Goal: Task Accomplishment & Management: Manage account settings

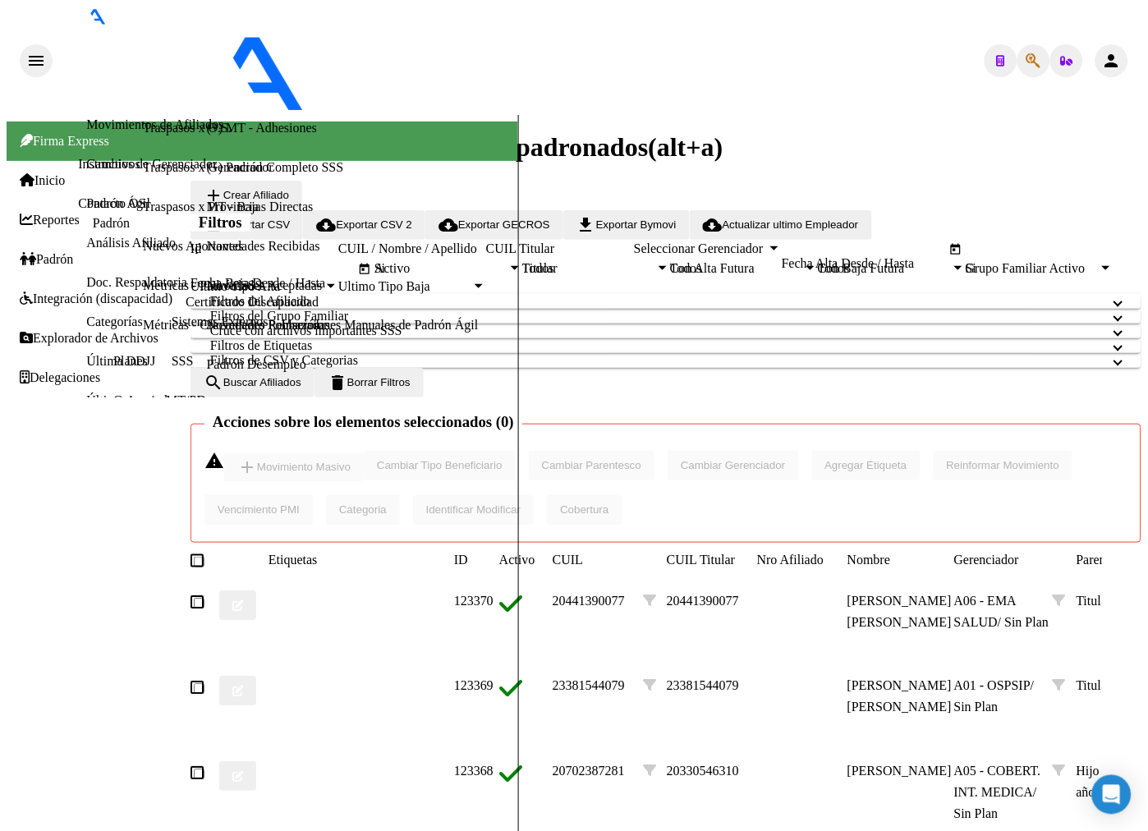
click at [1026, 44] on span "button" at bounding box center [1033, 60] width 15 height 33
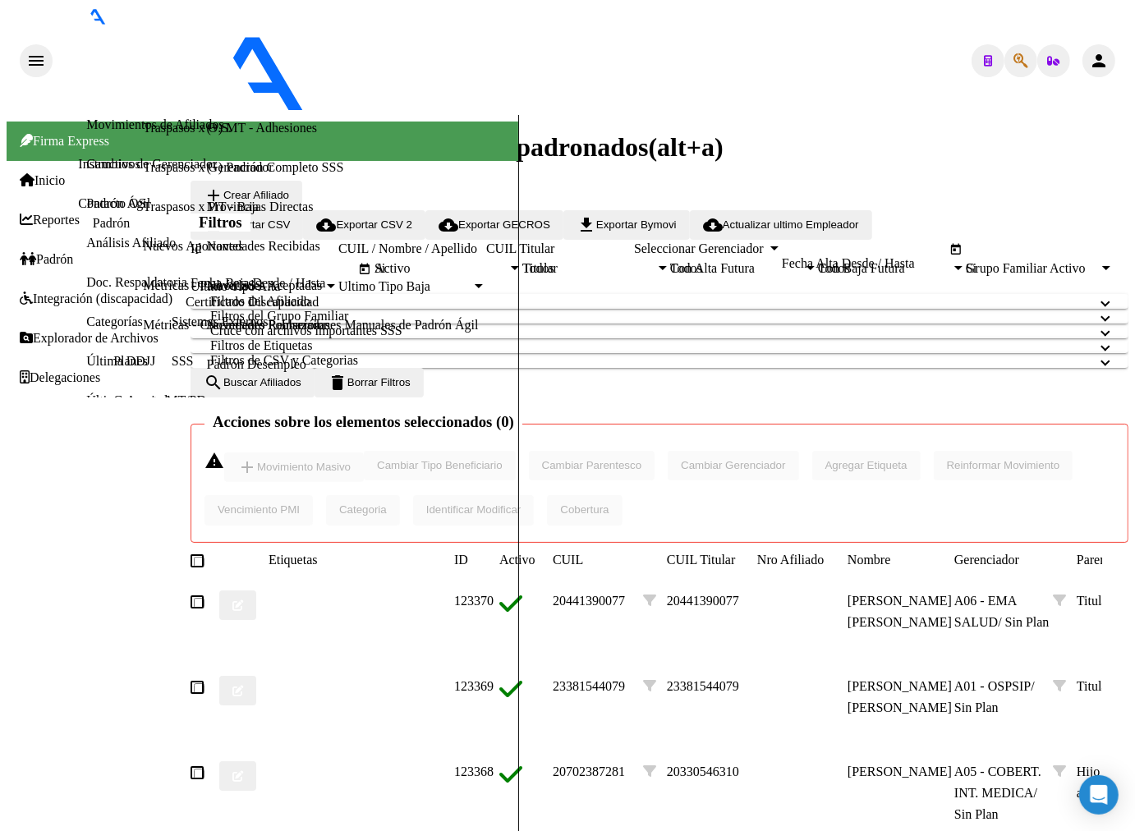
type input "21811446"
type textarea "27218114461"
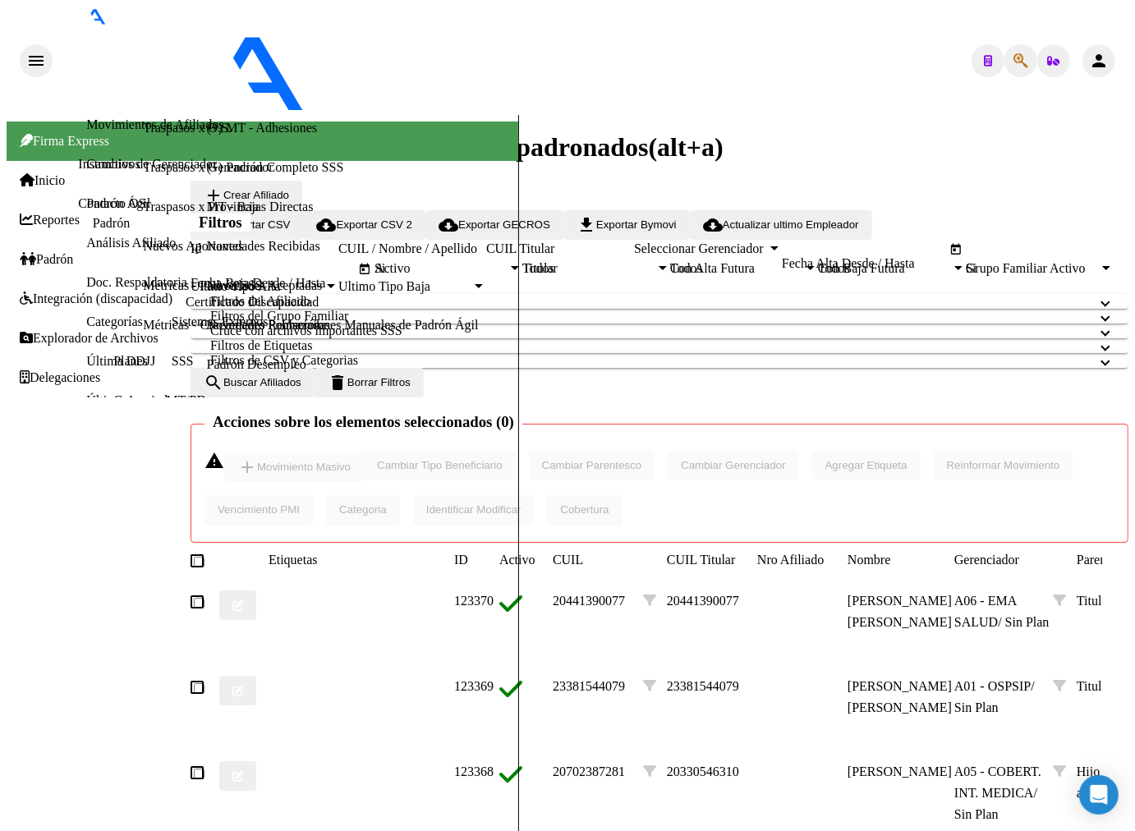
drag, startPoint x: 629, startPoint y: 35, endPoint x: 665, endPoint y: 48, distance: 38.2
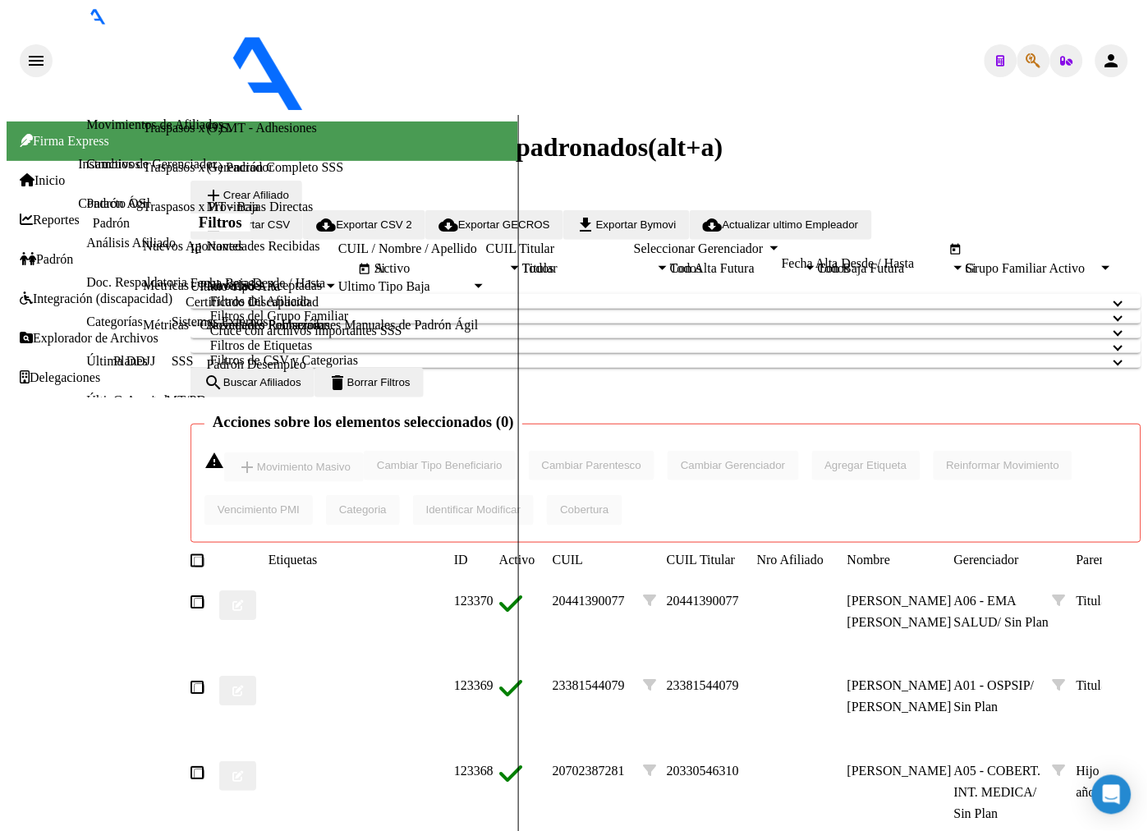
click at [1026, 61] on icon "button" at bounding box center [1033, 61] width 15 height 1
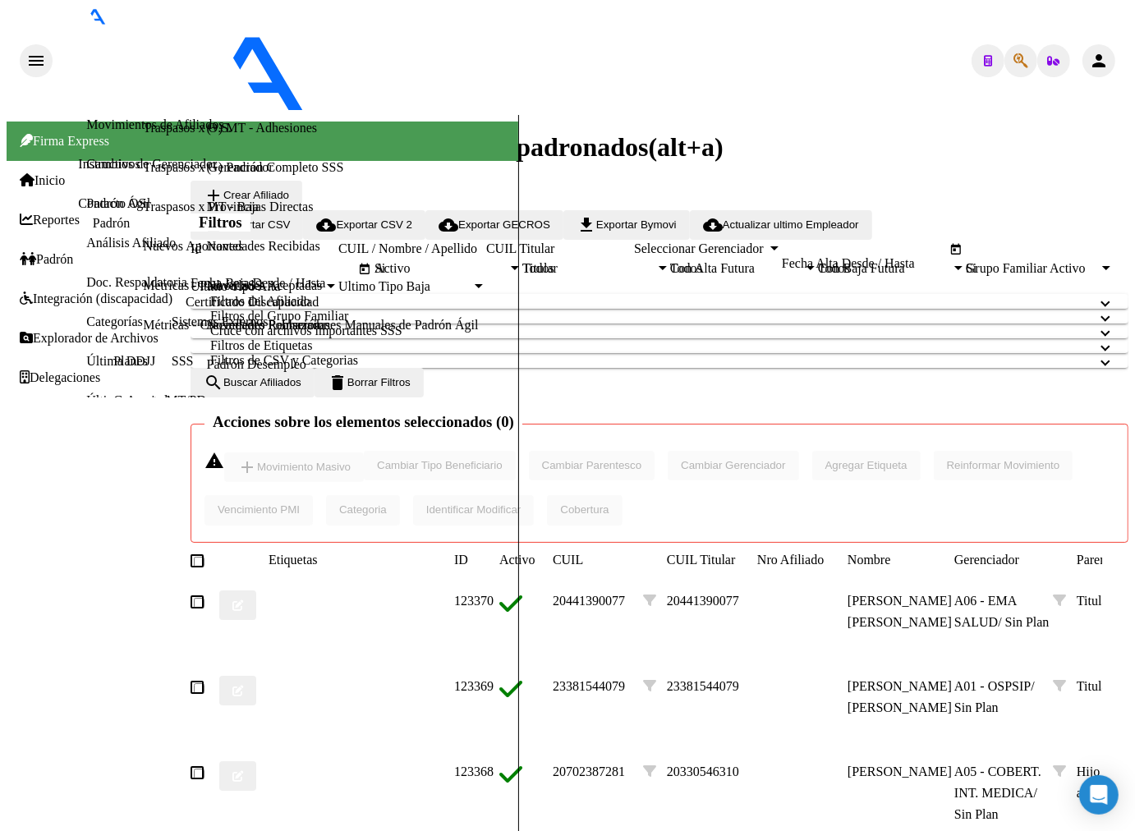
type input "35341004"
type textarea "20353410041"
drag, startPoint x: 716, startPoint y: 725, endPoint x: 723, endPoint y: 703, distance: 23.1
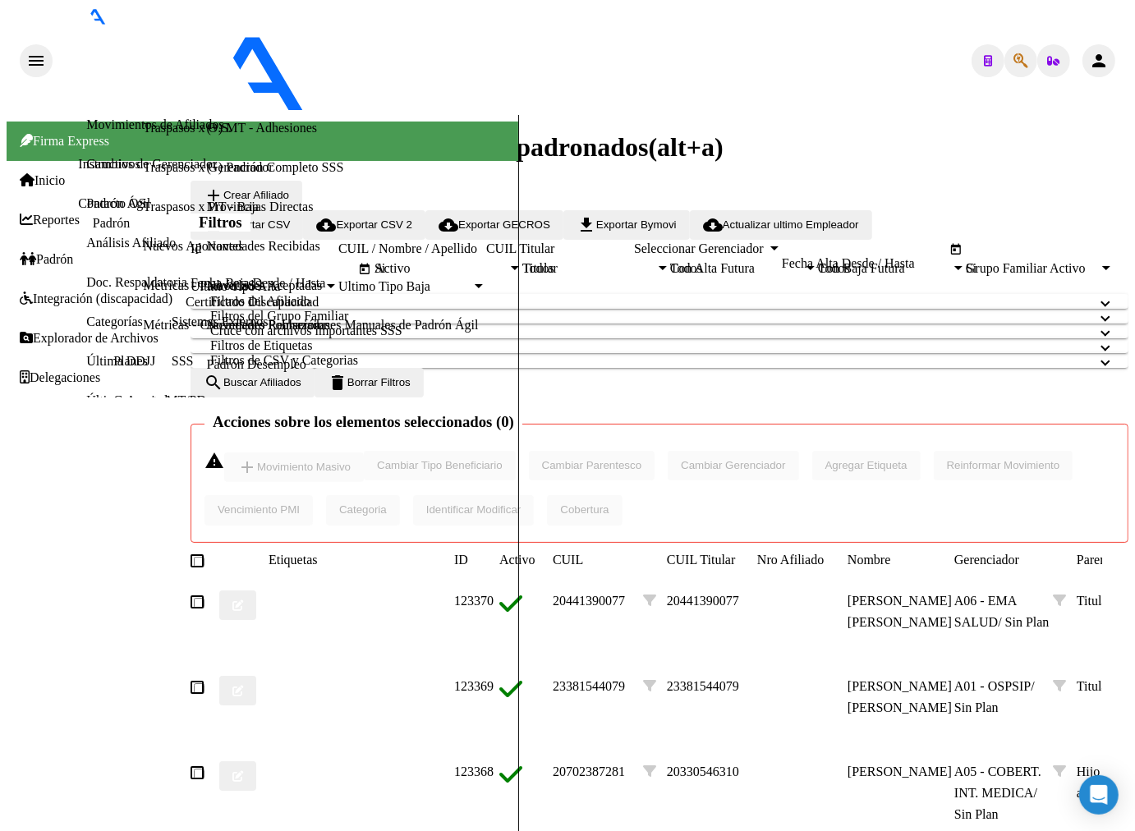
scroll to position [0, 0]
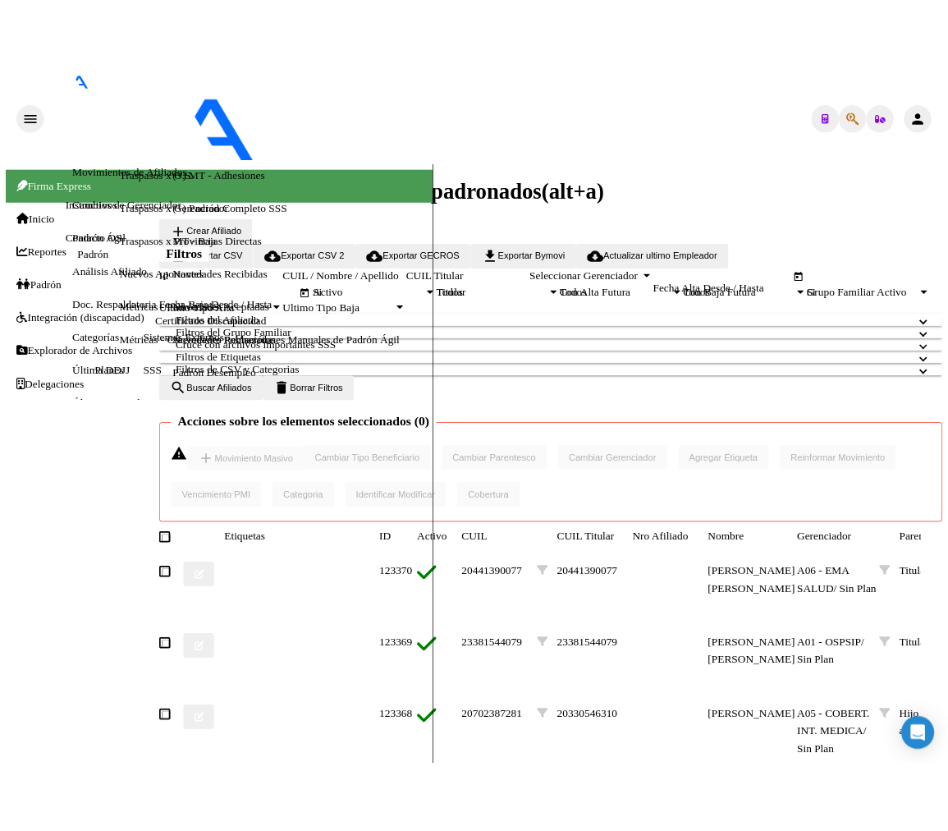
scroll to position [273, 0]
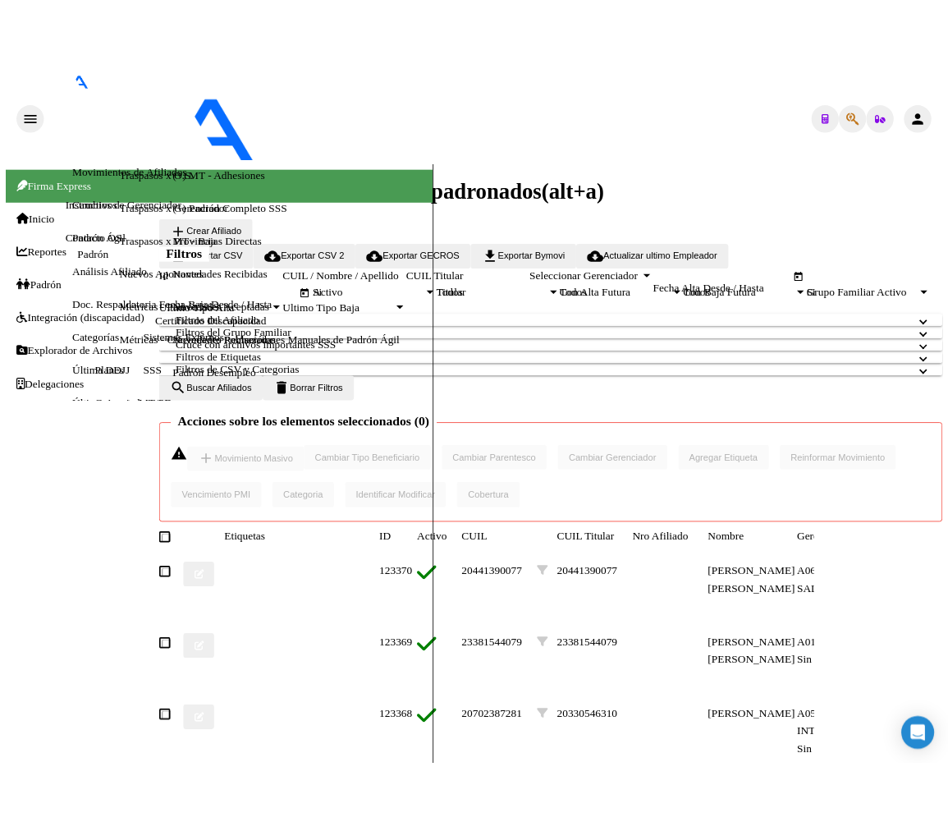
scroll to position [268, 0]
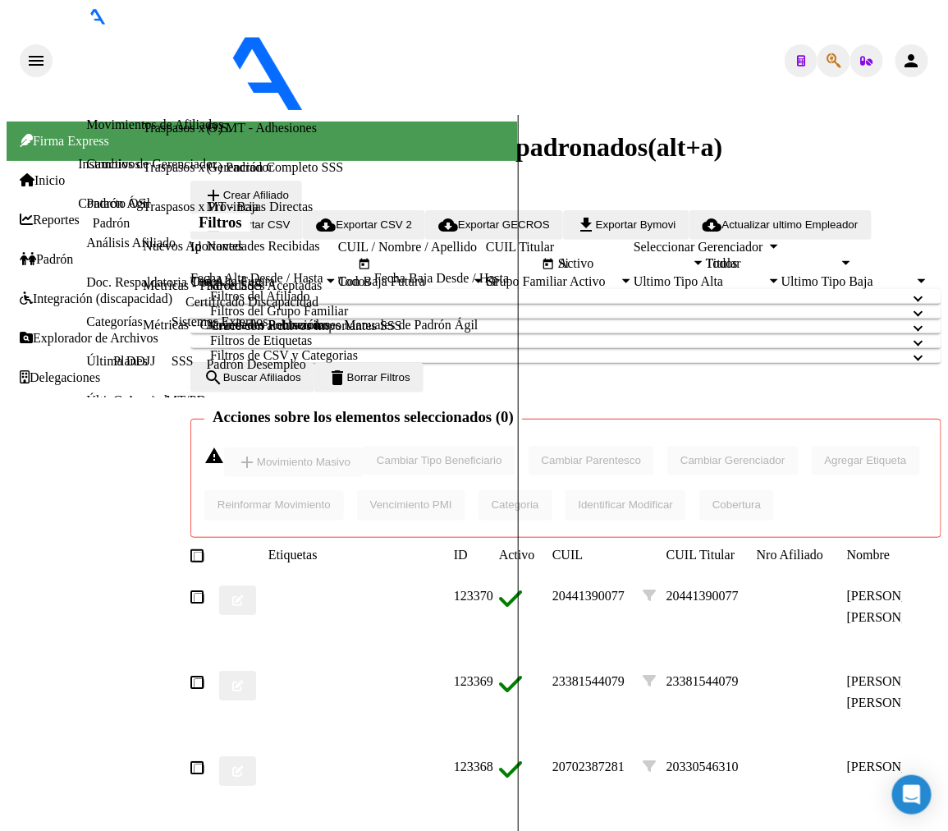
drag, startPoint x: 358, startPoint y: 631, endPoint x: 425, endPoint y: 625, distance: 66.8
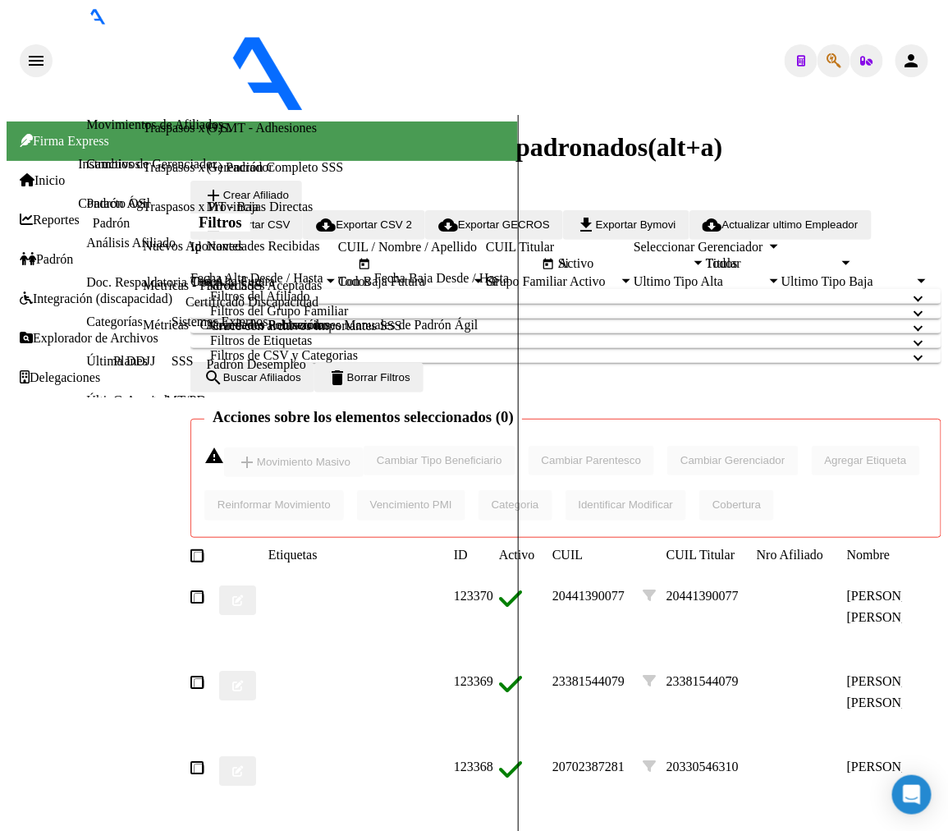
scroll to position [1749, 0]
drag, startPoint x: 528, startPoint y: 379, endPoint x: 388, endPoint y: 390, distance: 140.8
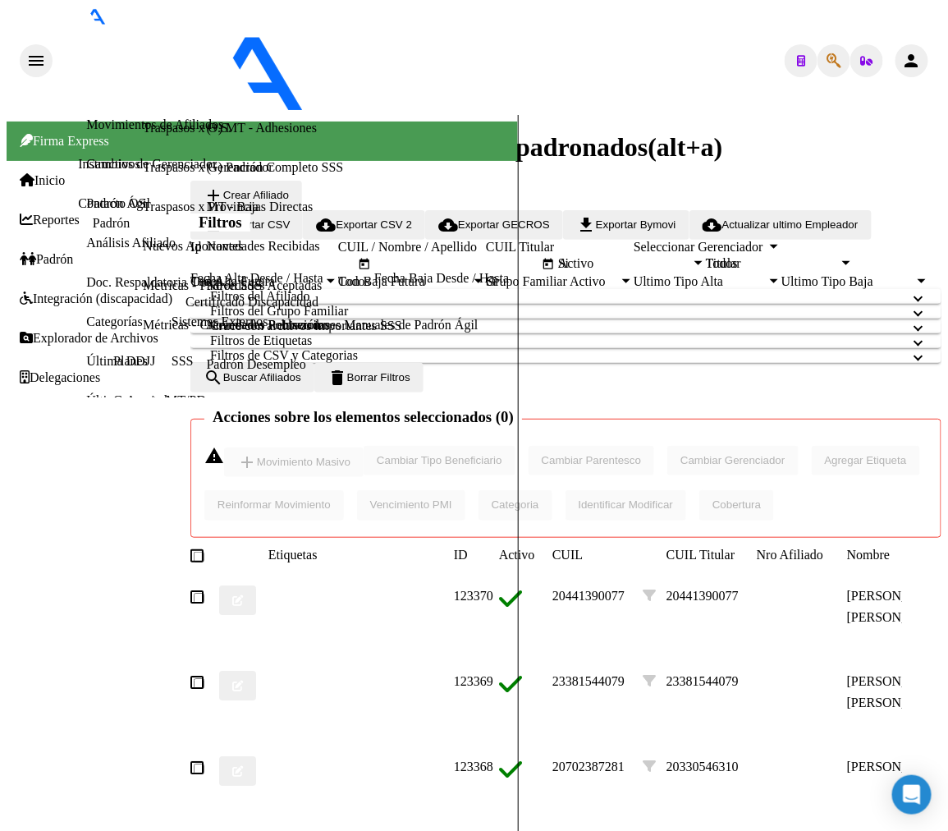
drag, startPoint x: 542, startPoint y: 548, endPoint x: 877, endPoint y: 547, distance: 335.0
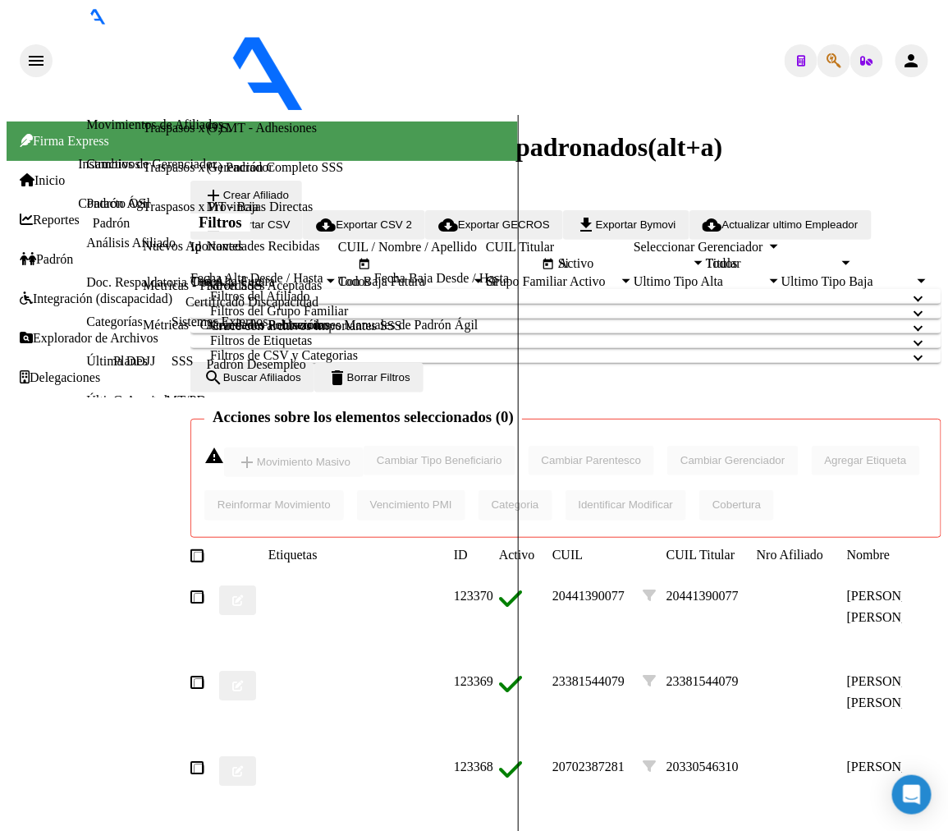
drag, startPoint x: 659, startPoint y: 530, endPoint x: 401, endPoint y: 532, distance: 258.7
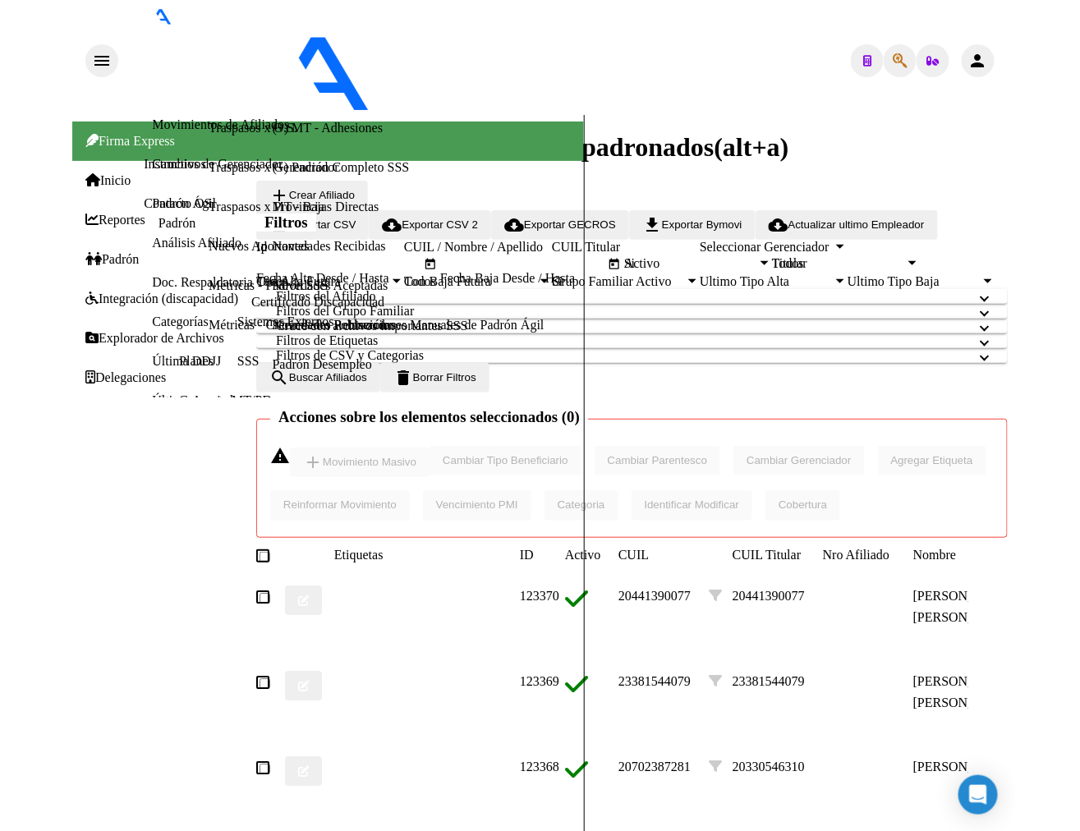
scroll to position [0, 0]
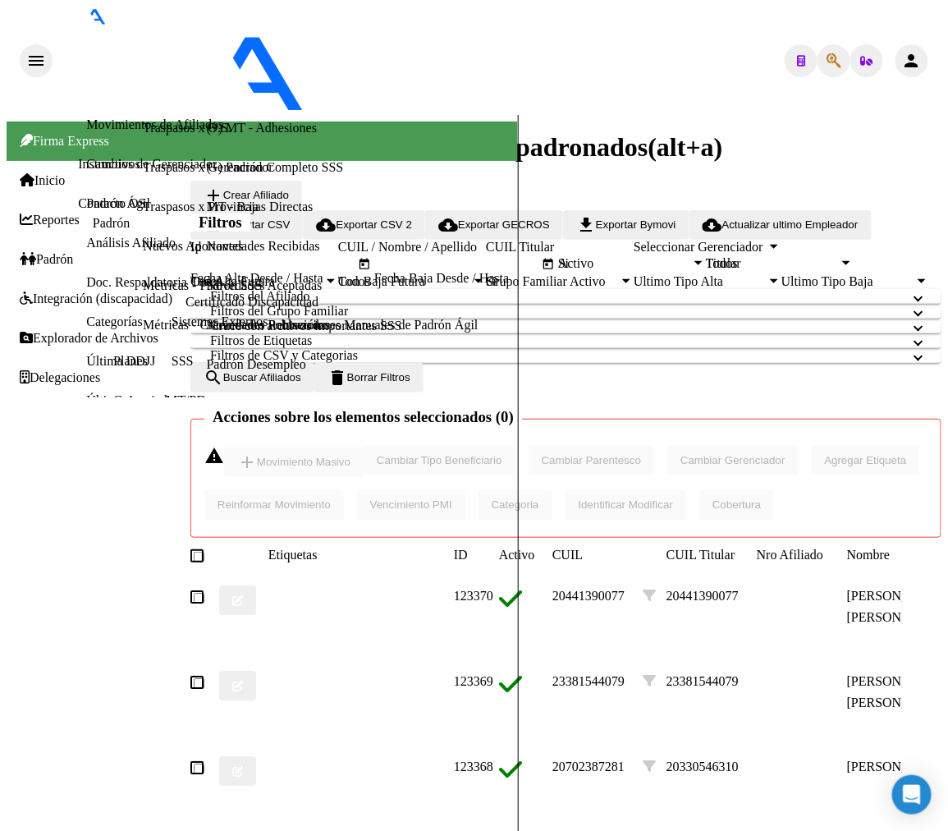
drag, startPoint x: 678, startPoint y: 755, endPoint x: 118, endPoint y: 474, distance: 626.8
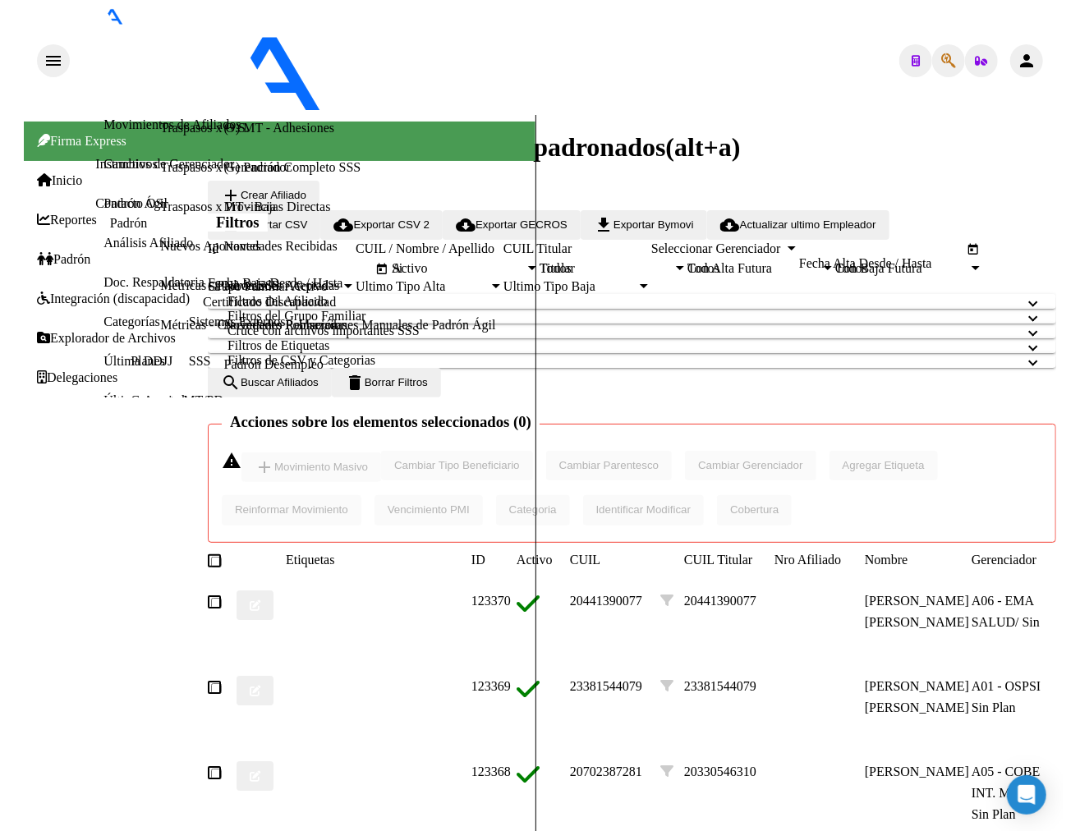
scroll to position [294, 0]
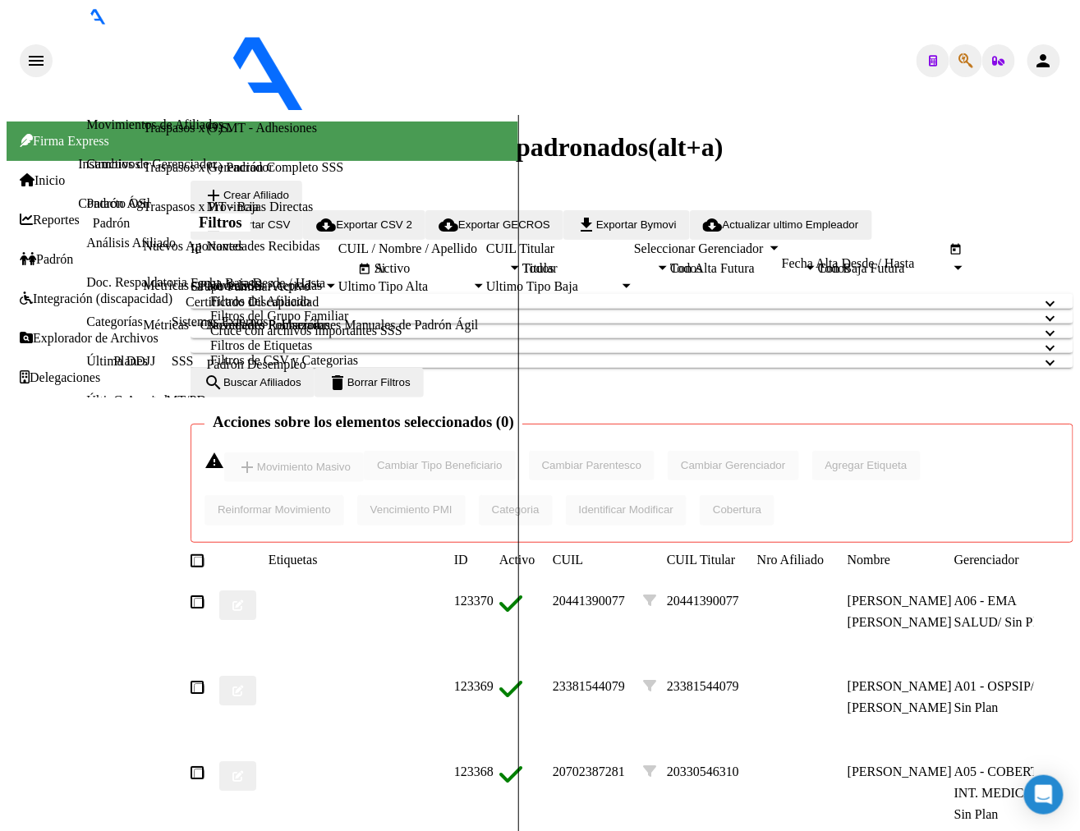
type input "3"
type input "40512905"
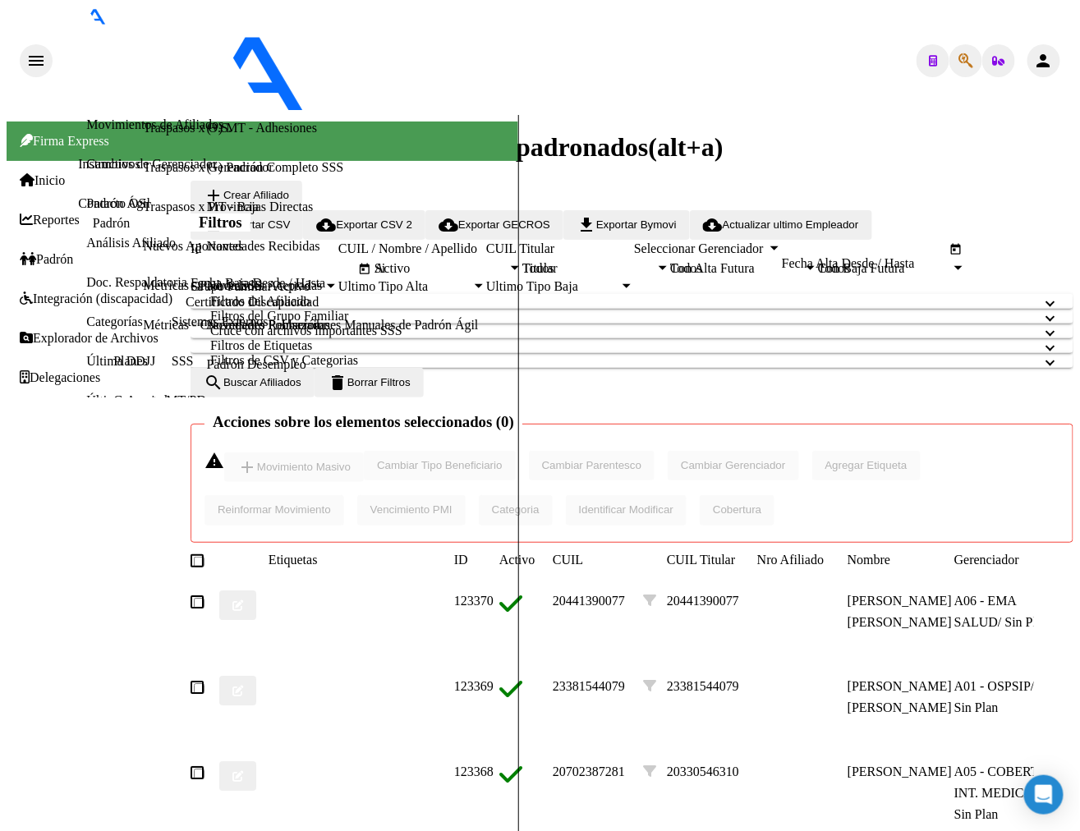
type textarea "20405129052"
drag, startPoint x: 554, startPoint y: 695, endPoint x: 572, endPoint y: 594, distance: 102.6
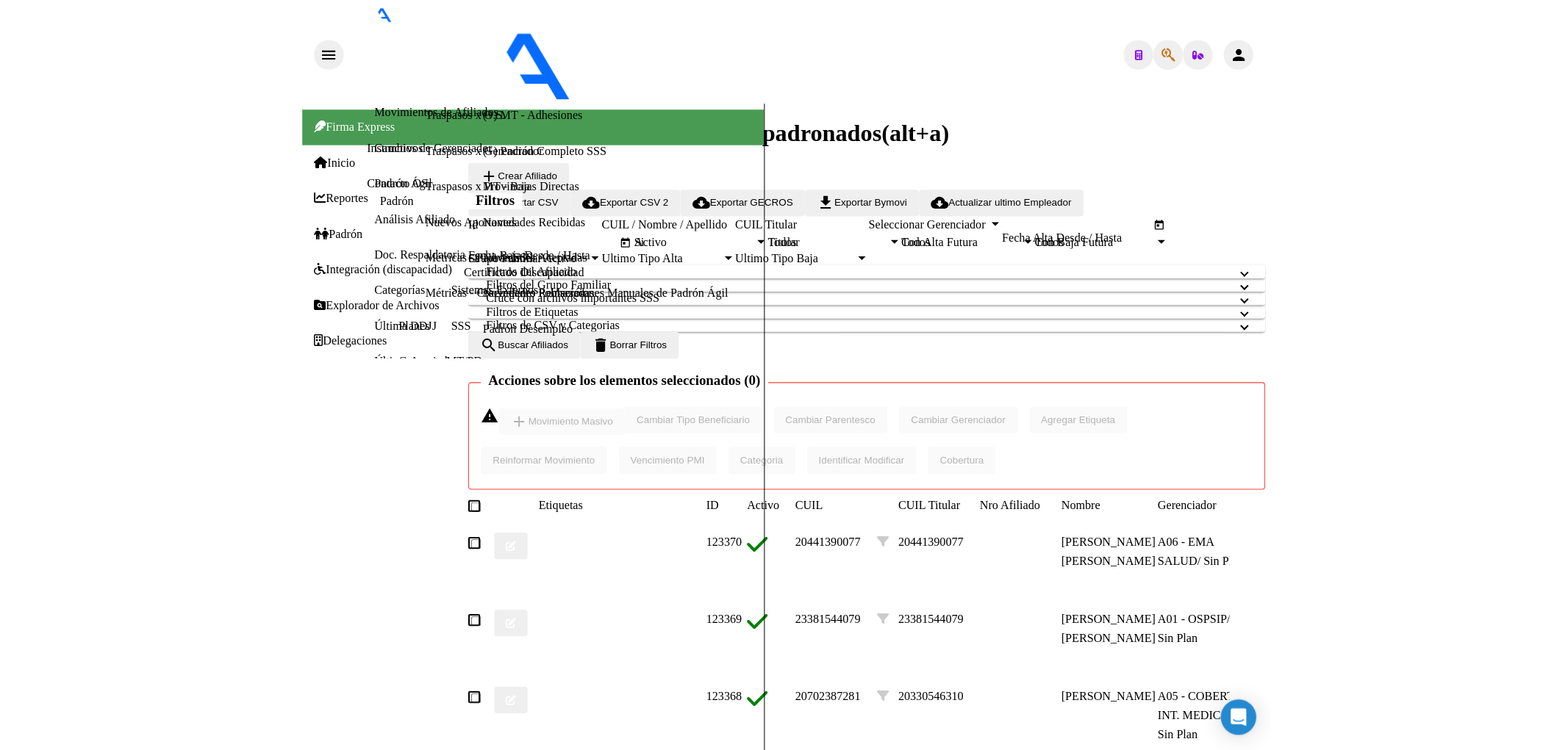
scroll to position [0, 0]
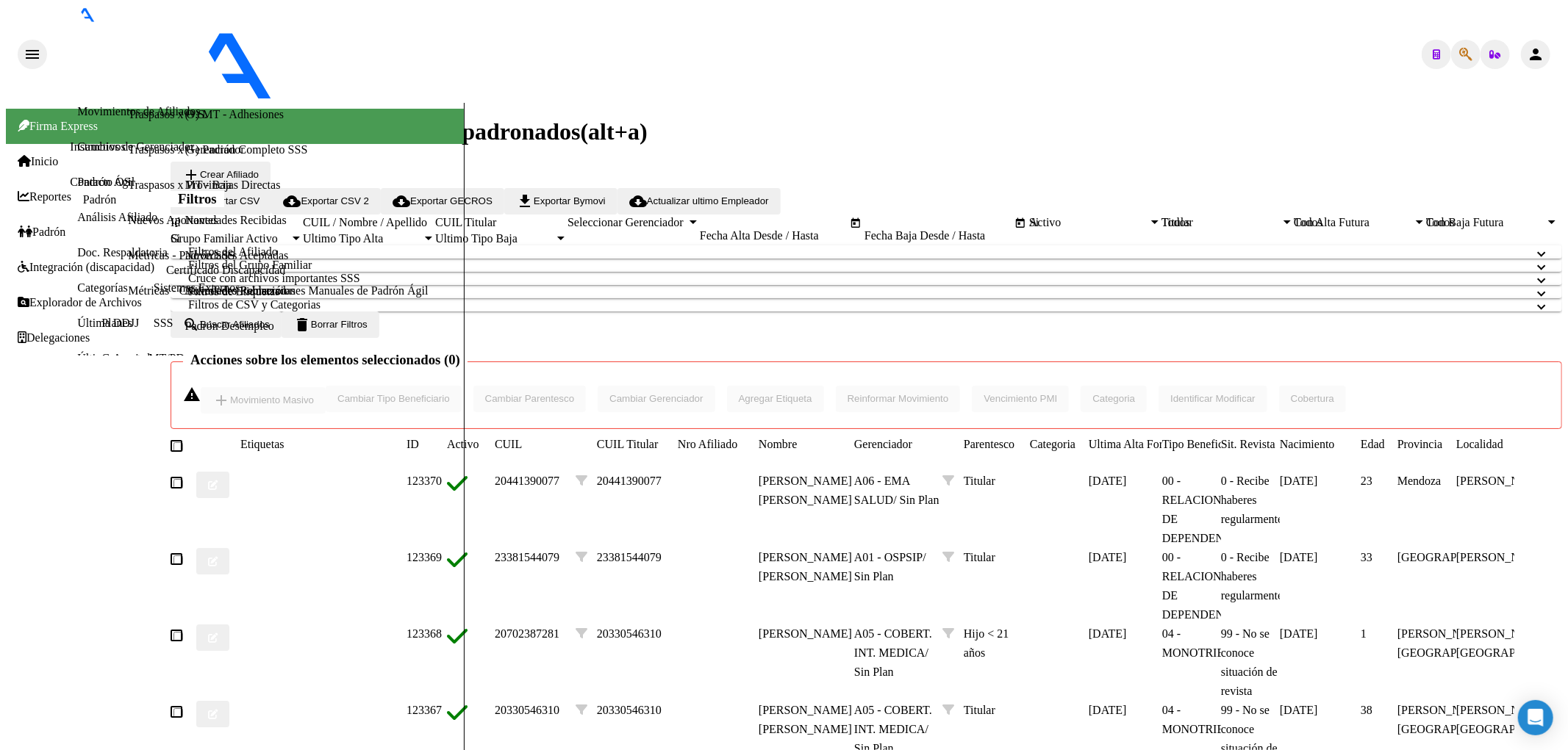
click at [1027, 229] on div "Todos Con Baja Futura" at bounding box center [1493, 222] width 133 height 13
click at [1027, 229] on div "Todos" at bounding box center [1353, 222] width 119 height 13
click at [1027, 228] on div "Todos Titular" at bounding box center [1228, 222] width 133 height 13
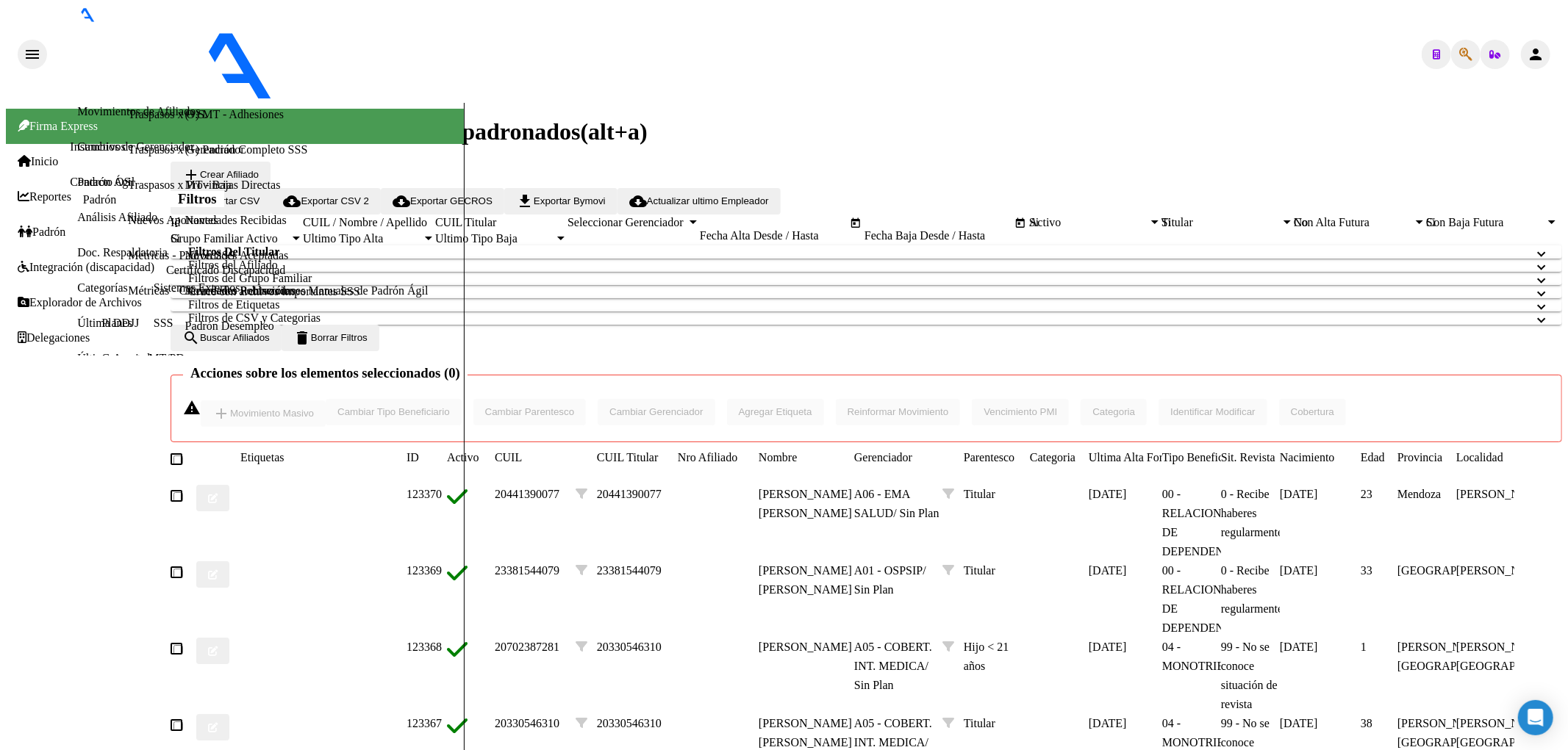
click at [685, 325] on mat-panel-title "Filtros de CSV y Categorias" at bounding box center [857, 318] width 1339 height 13
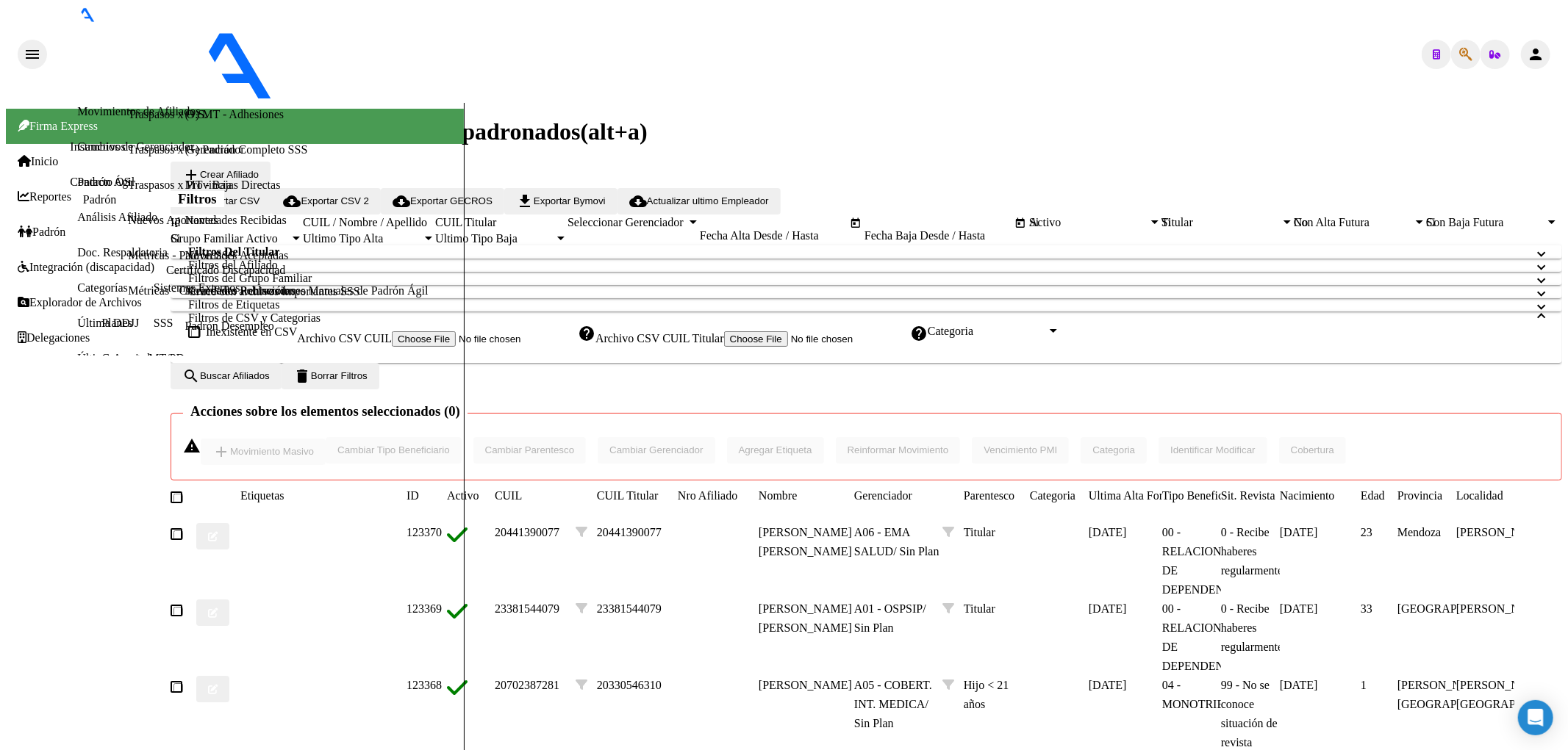
click at [607, 345] on label "Archivo CSV CUIL Titular" at bounding box center [752, 338] width 314 height 13
click at [724, 347] on input "Archivo CSV CUIL Titular" at bounding box center [818, 338] width 186 height 15
type input "C:\fakepath\bajas 07.csv"
click at [265, 383] on span "search Buscar Afiliados" at bounding box center [227, 377] width 88 height 11
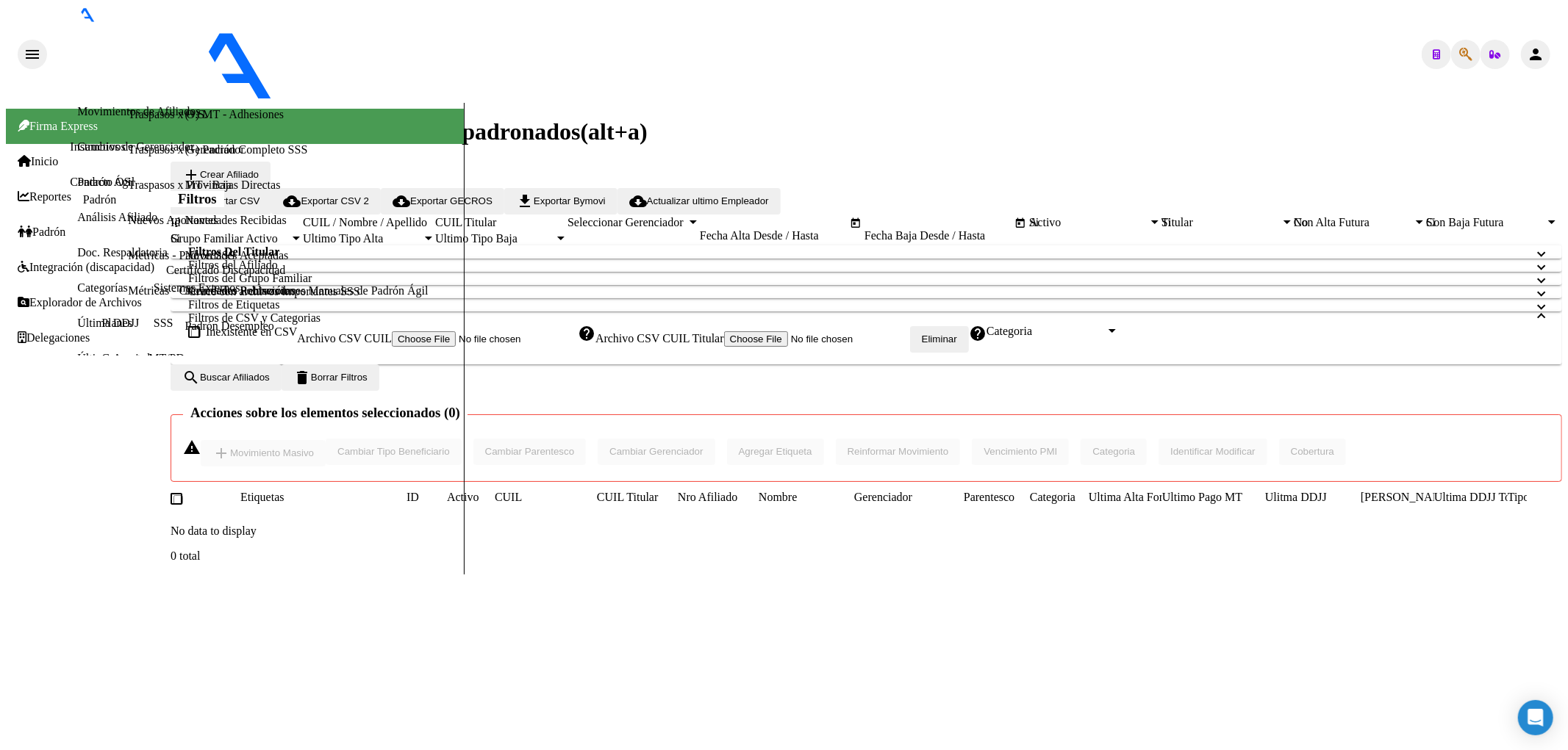
click at [655, 345] on label "Archivo CSV CUIL Titular" at bounding box center [752, 338] width 314 height 13
click at [724, 347] on input "Archivo CSV CUIL Titular" at bounding box center [818, 338] width 186 height 15
type input "C:\fakepath\bajas 07.csv"
click at [270, 381] on span "search Buscar Afiliados" at bounding box center [227, 376] width 88 height 11
click at [380, 389] on button "delete Borrar Filtros" at bounding box center [330, 377] width 98 height 27
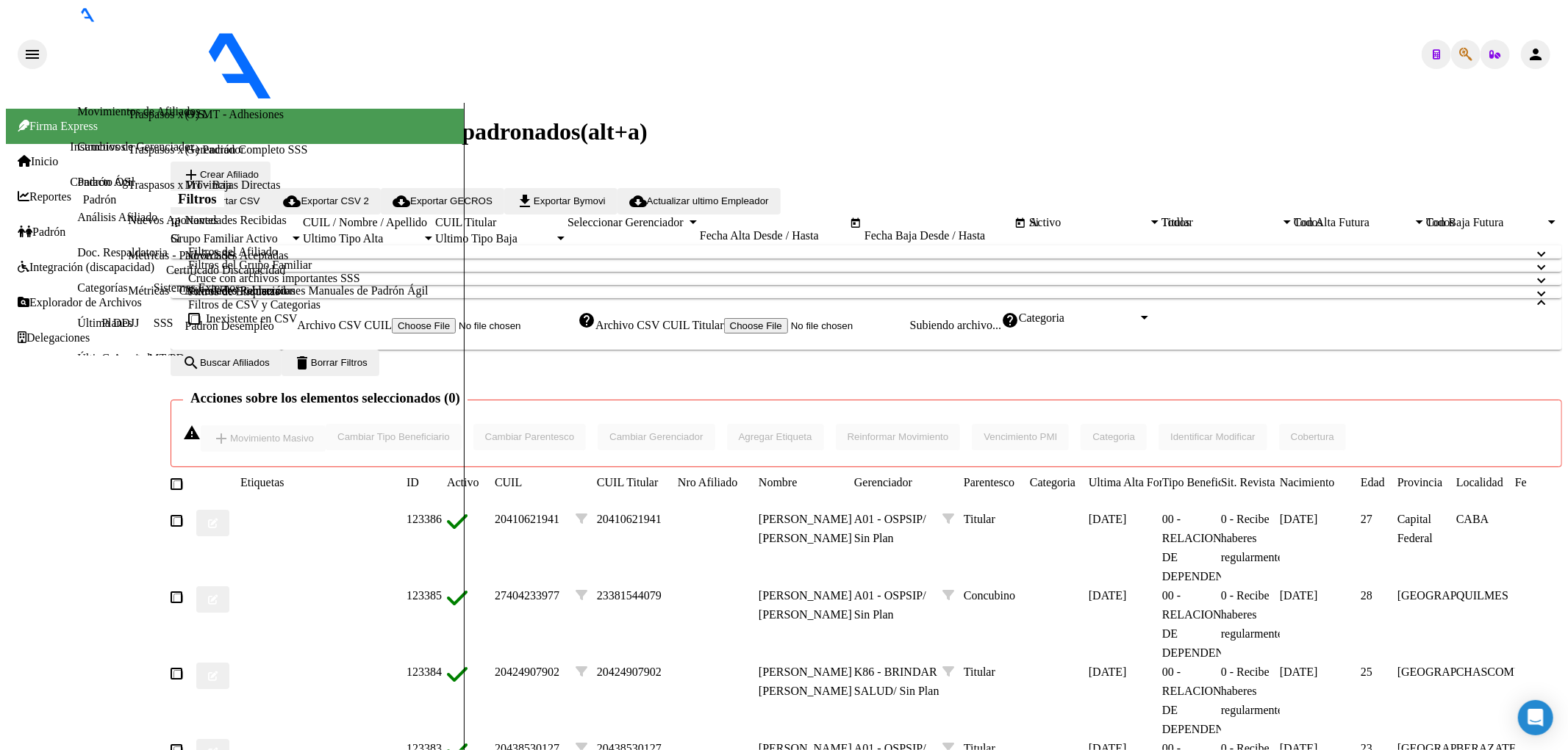
click at [665, 338] on div "Inexistente en CSV Archivo CSV CUIL help Archivo CSV CUIL Titular Subiendo arch…" at bounding box center [866, 325] width 1357 height 27
click at [724, 334] on input "Archivo CSV CUIL Titular Subiendo archivo..." at bounding box center [818, 326] width 186 height 15
click at [111, 117] on link "Movimientos de Afiliados" at bounding box center [138, 111] width 123 height 13
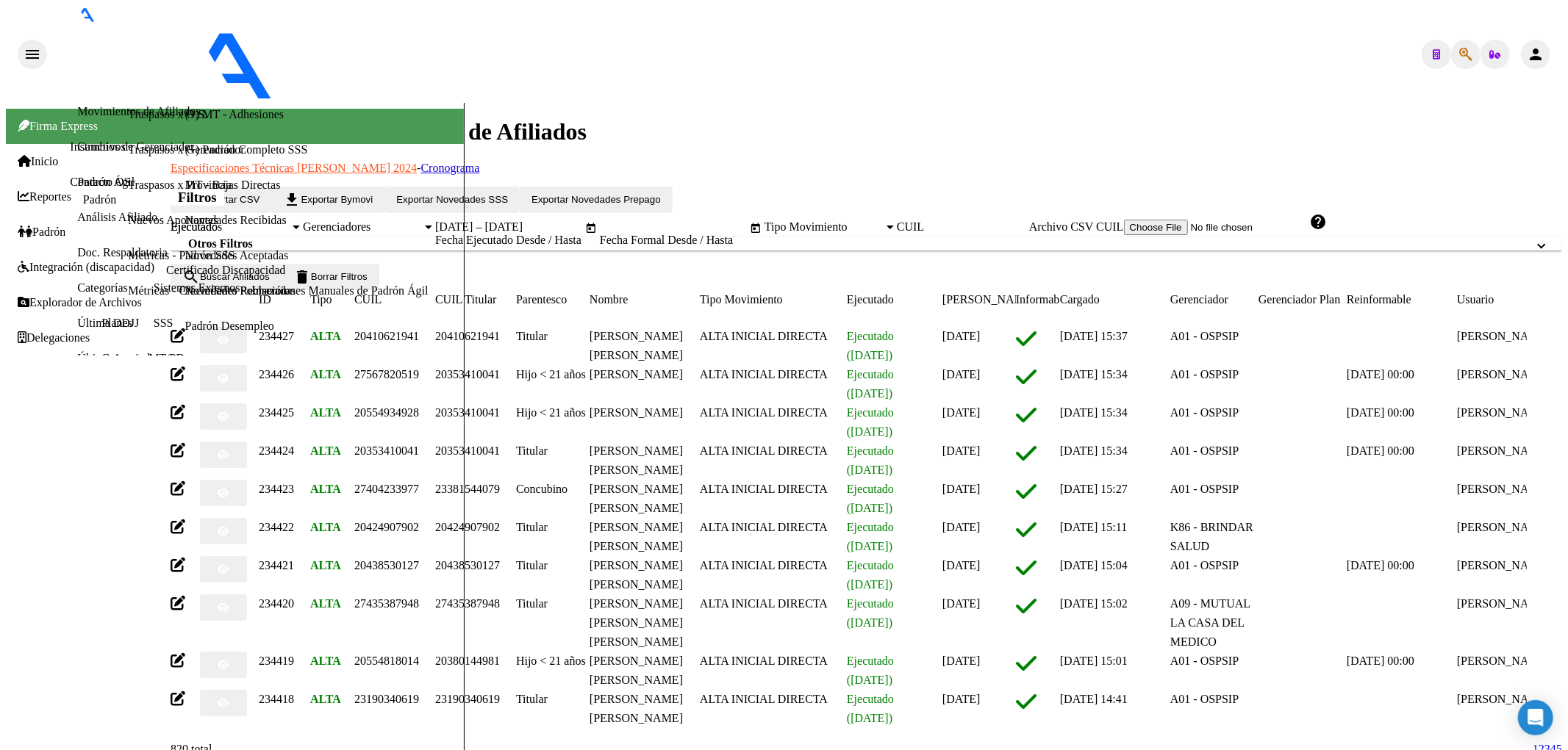
click at [115, 82] on link "Afiliados Empadronados" at bounding box center [135, 76] width 117 height 13
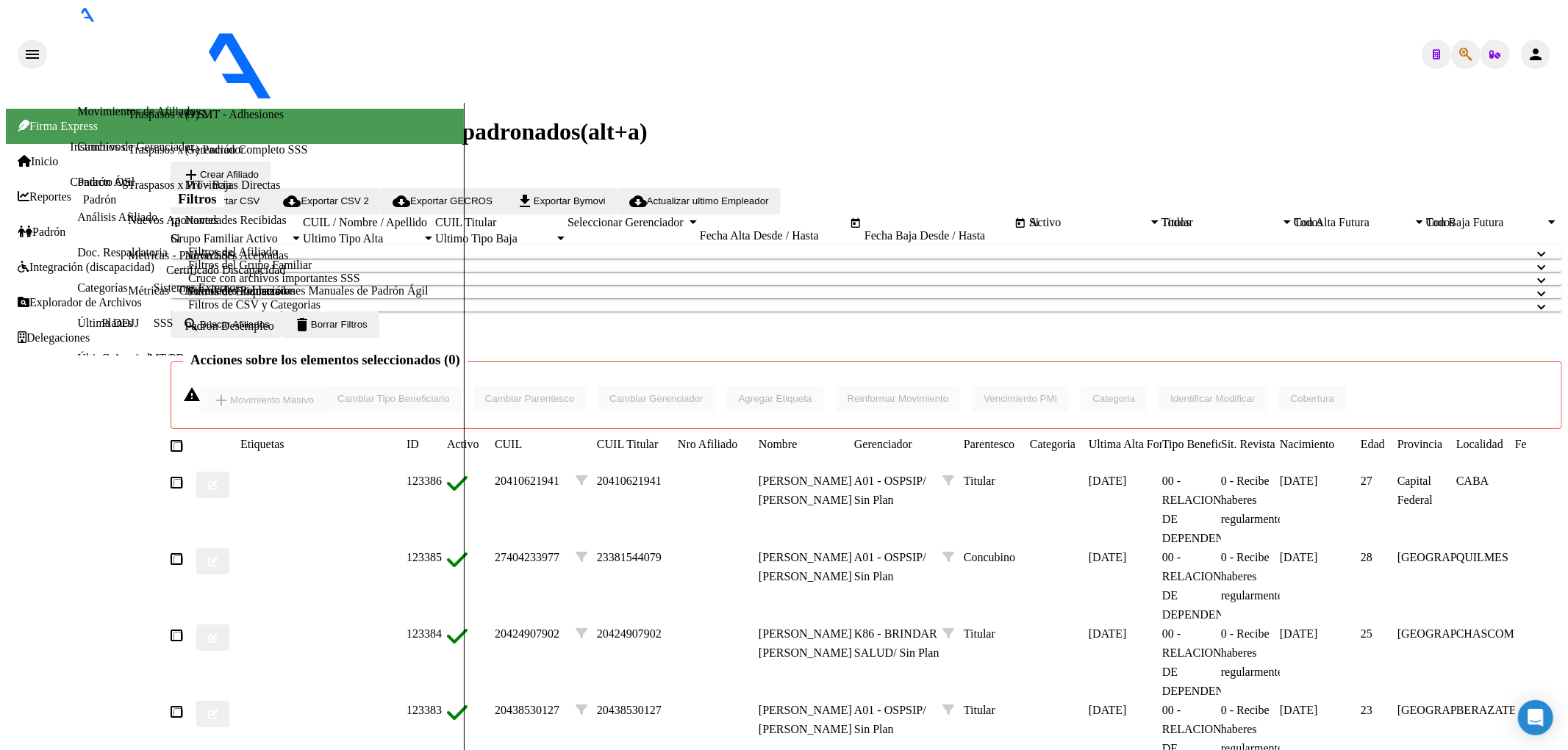
click at [652, 311] on mat-panel-title "Filtros de CSV y Categorias" at bounding box center [857, 304] width 1339 height 13
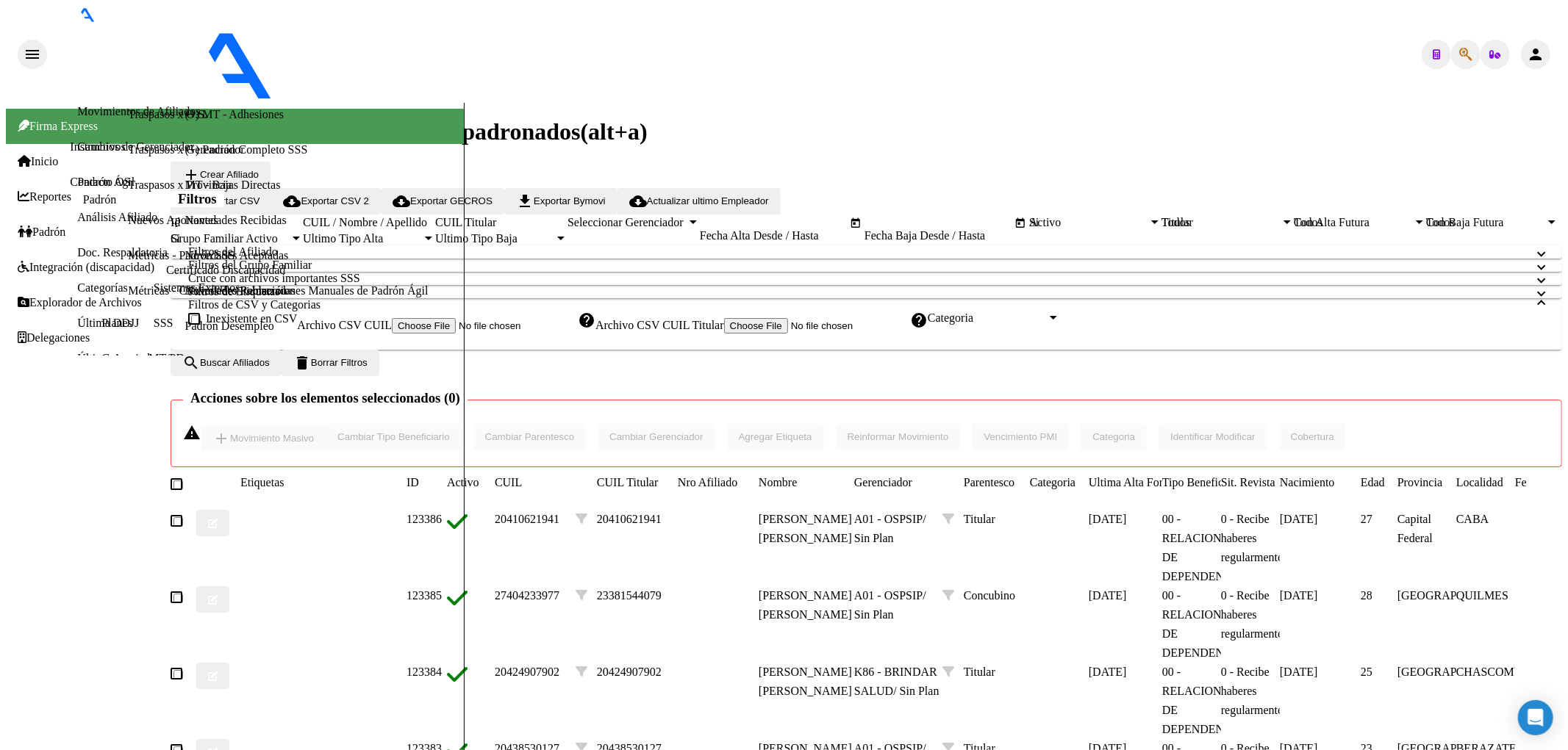
click at [1027, 229] on div "Todos" at bounding box center [1221, 222] width 119 height 13
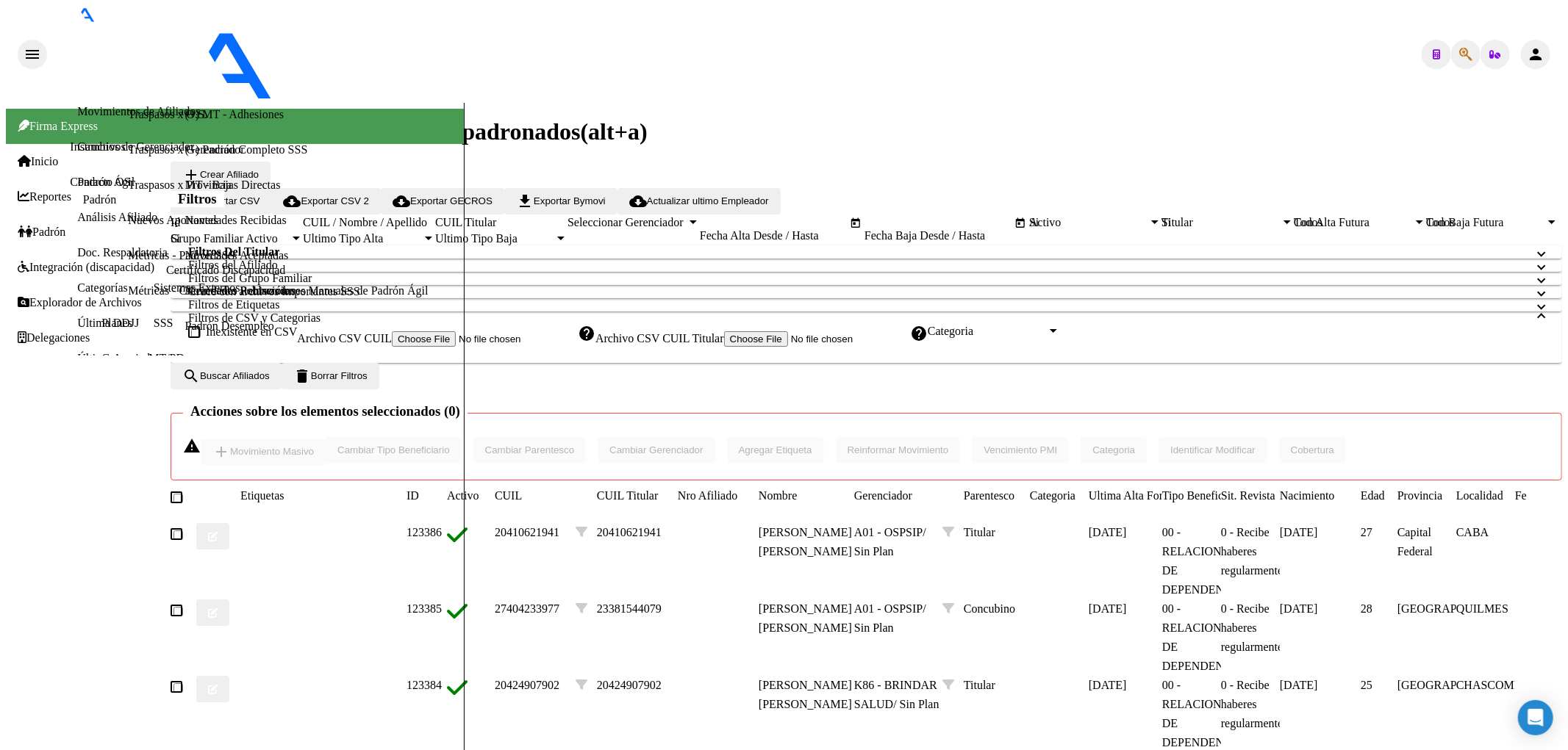
click at [546, 259] on mat-panel-title "Filtros Del Titular" at bounding box center [857, 251] width 1339 height 13
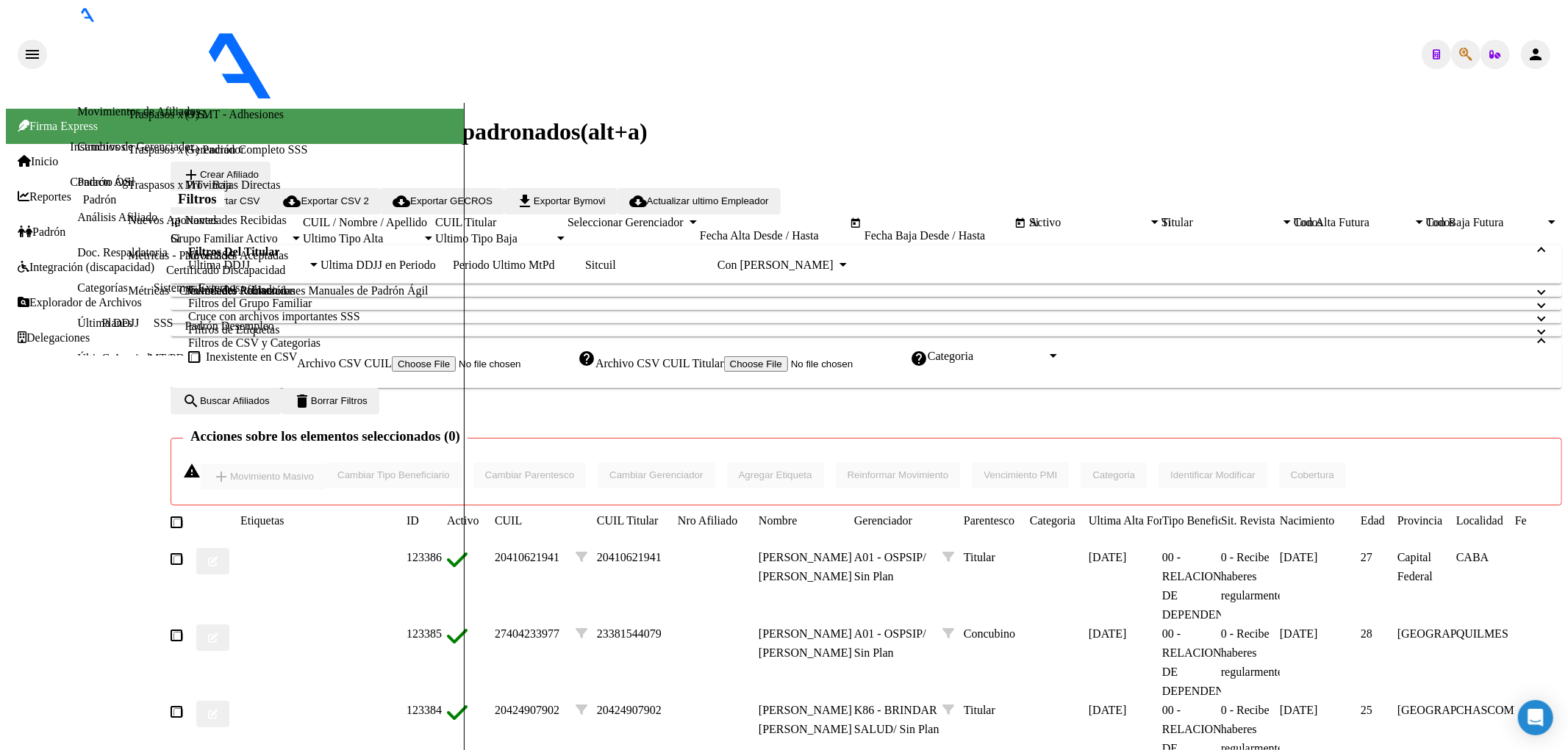
click at [335, 259] on mat-panel-title "Filtros Del Titular" at bounding box center [857, 251] width 1339 height 13
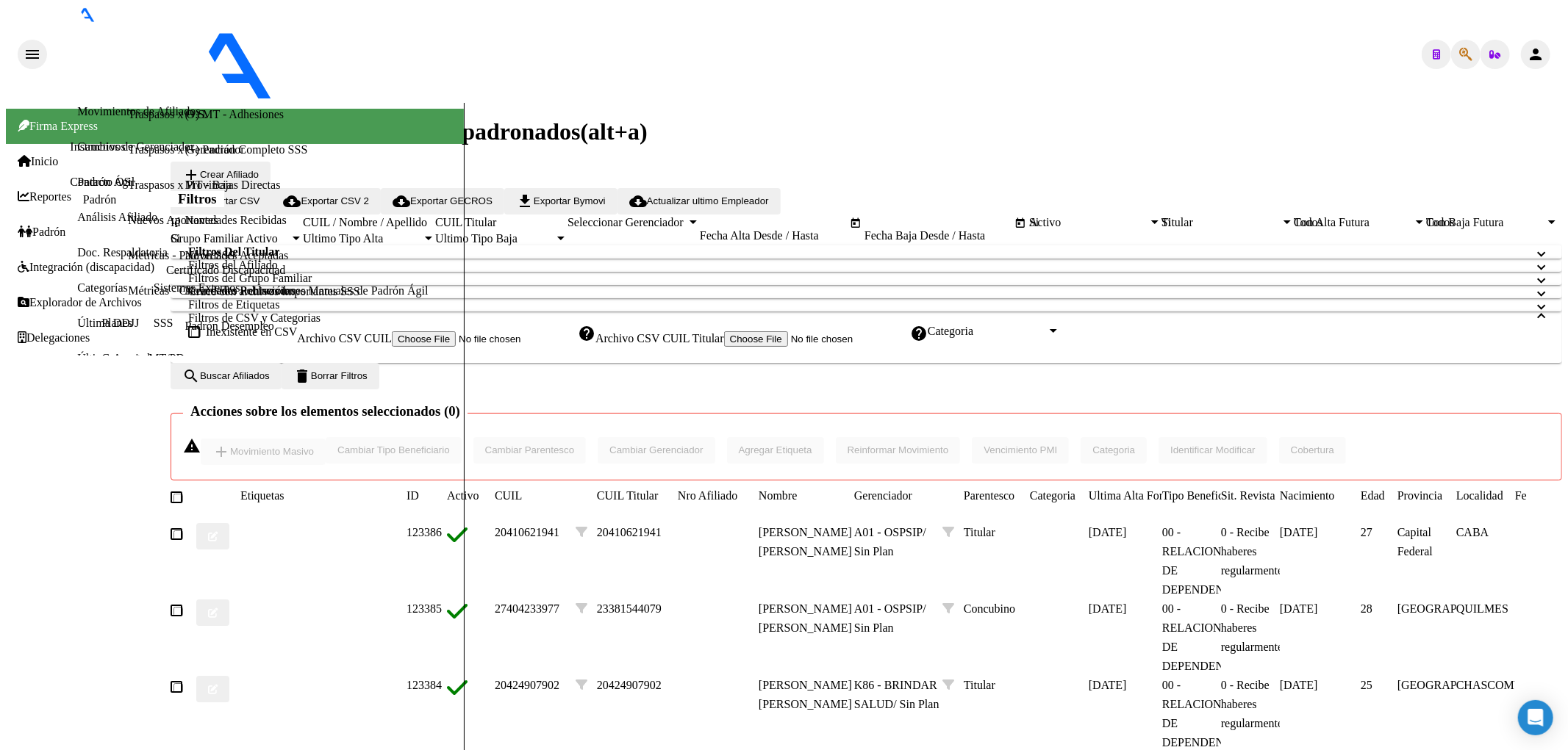
click at [310, 272] on mat-panel-title "Filtros del Afiliado" at bounding box center [857, 265] width 1339 height 13
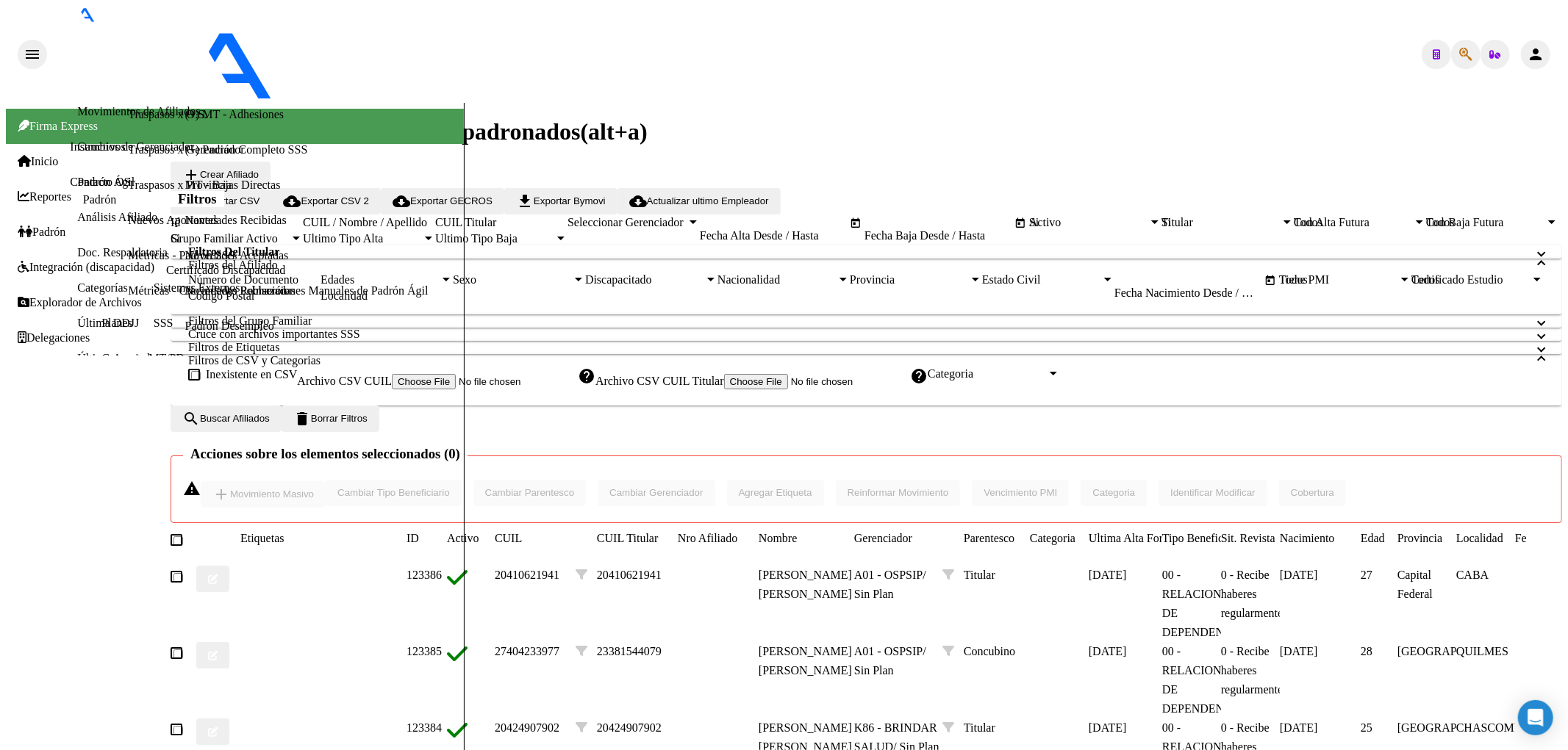
click at [288, 272] on mat-expansion-panel-header "Filtros del Afiliado" at bounding box center [866, 265] width 1392 height 13
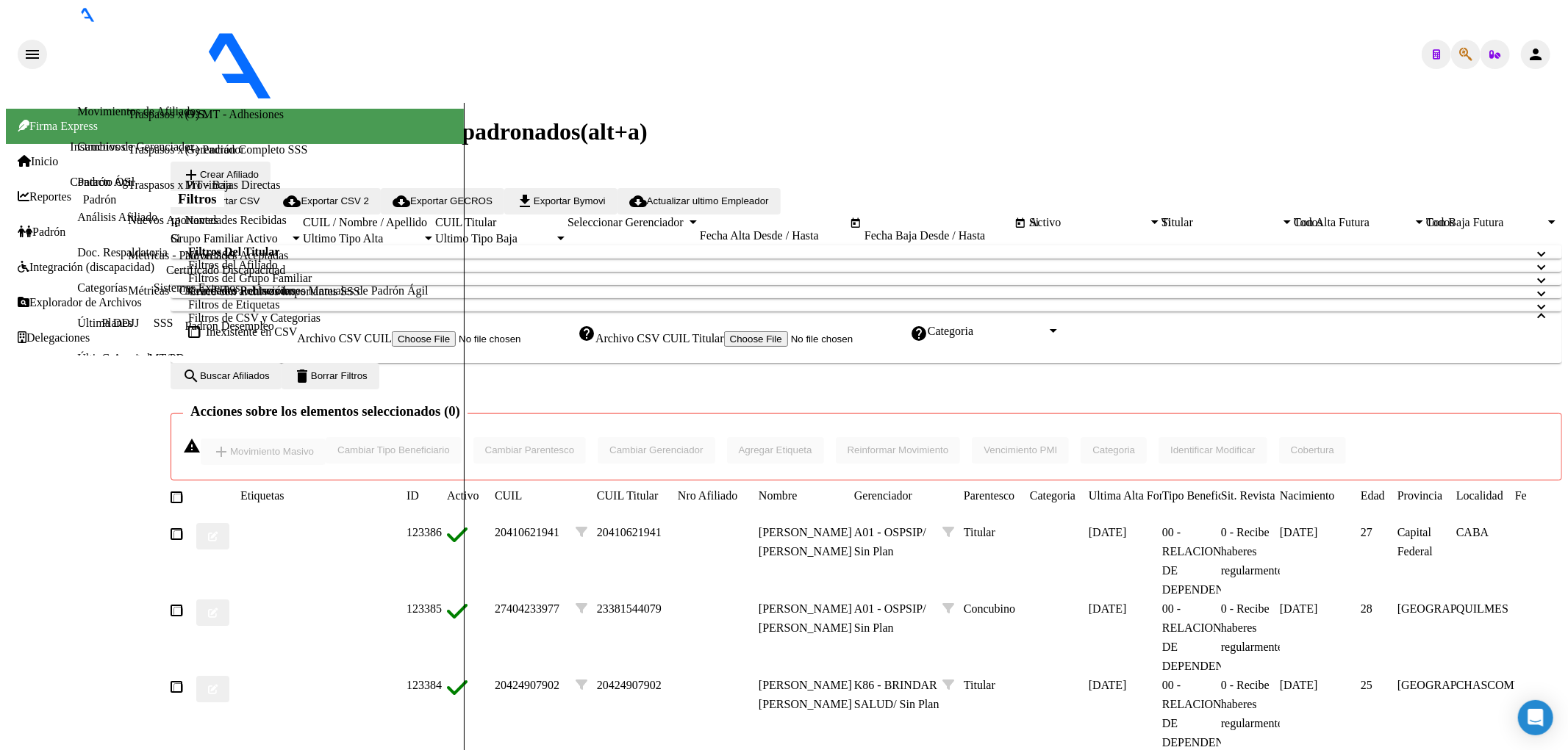
click at [384, 286] on mat-expansion-panel-header "Filtros del Grupo Familiar" at bounding box center [866, 278] width 1392 height 13
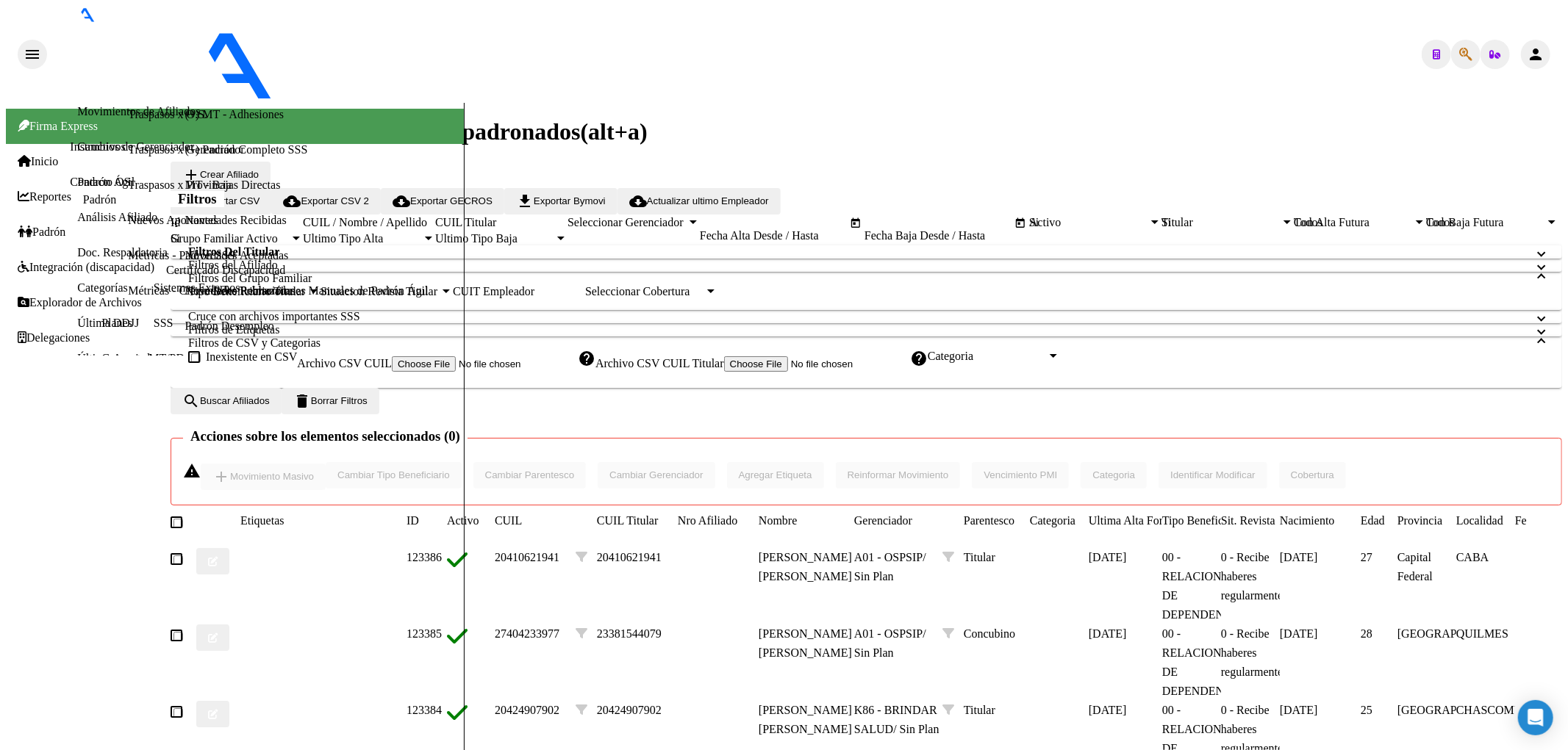
click at [410, 298] on span "Situacion Revista Titular" at bounding box center [380, 292] width 119 height 13
click at [724, 371] on input "Archivo CSV CUIL Titular" at bounding box center [818, 363] width 186 height 15
type input "C:\fakepath\bajas 07.csv"
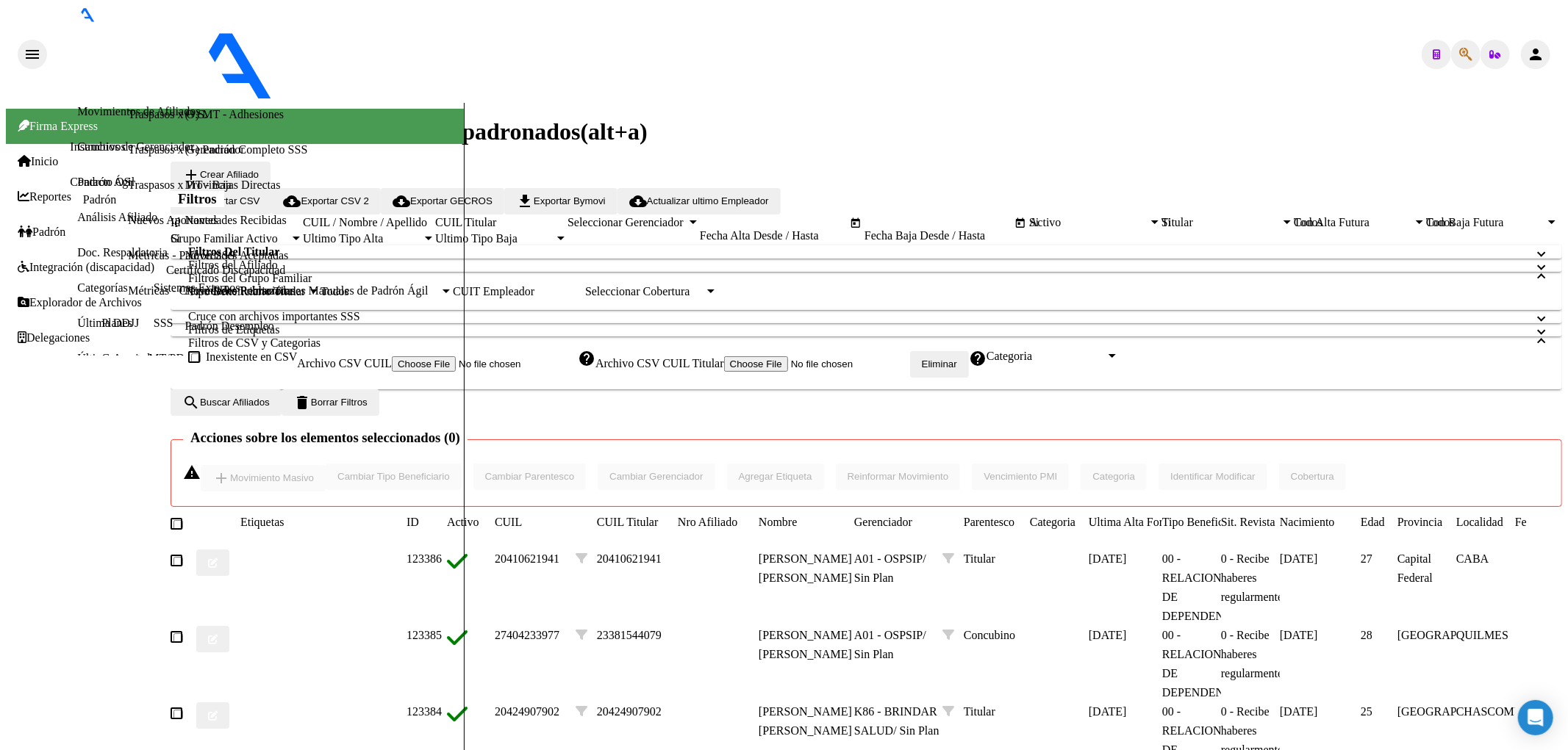
click at [281, 416] on button "search Buscar Afiliados" at bounding box center [226, 403] width 111 height 27
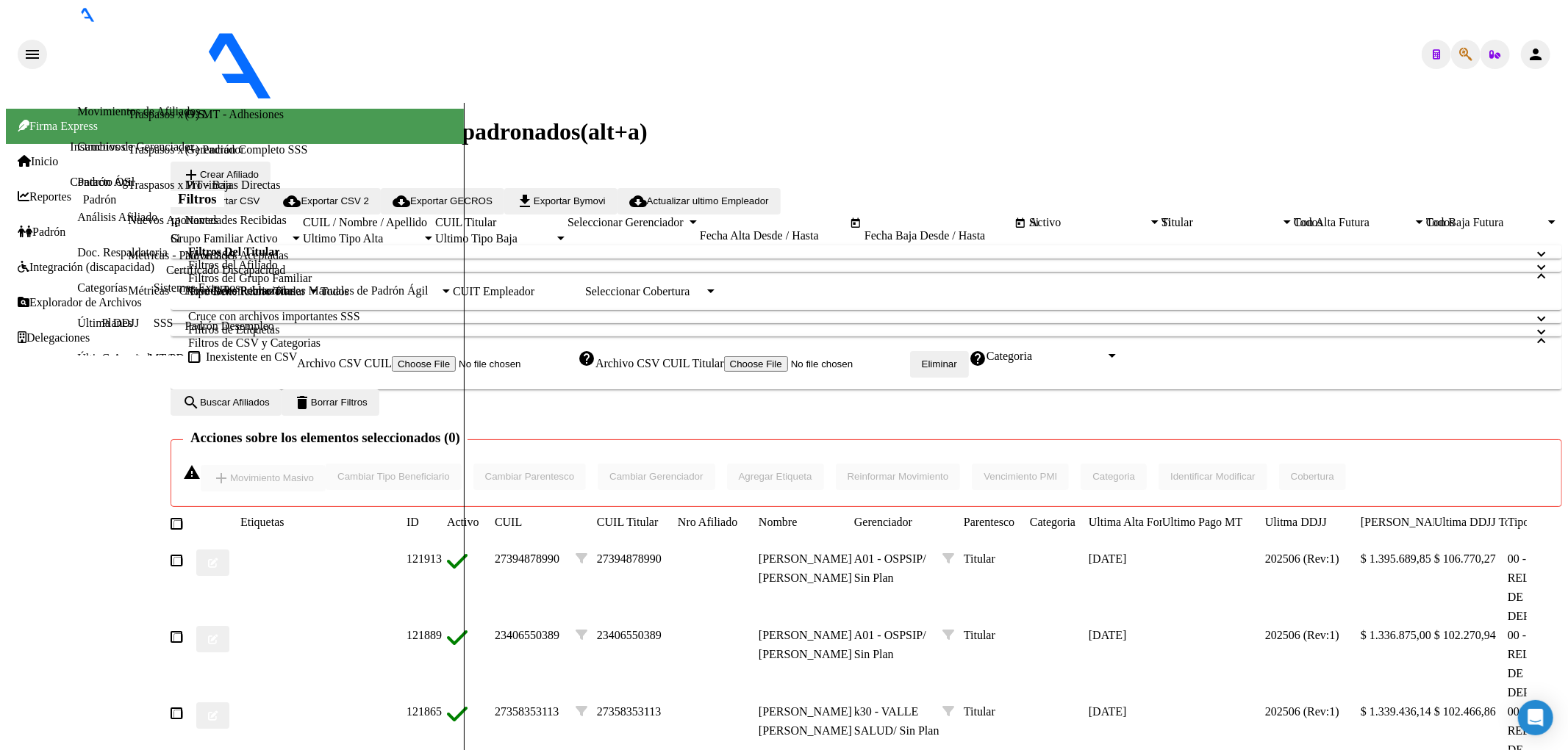
scroll to position [458, 0]
click at [196, 513] on datatable-header-cell at bounding box center [183, 522] width 26 height 19
click at [183, 518] on span at bounding box center [176, 524] width 12 height 12
click at [183, 520] on input "checkbox" at bounding box center [178, 524] width 10 height 10
checkbox input "true"
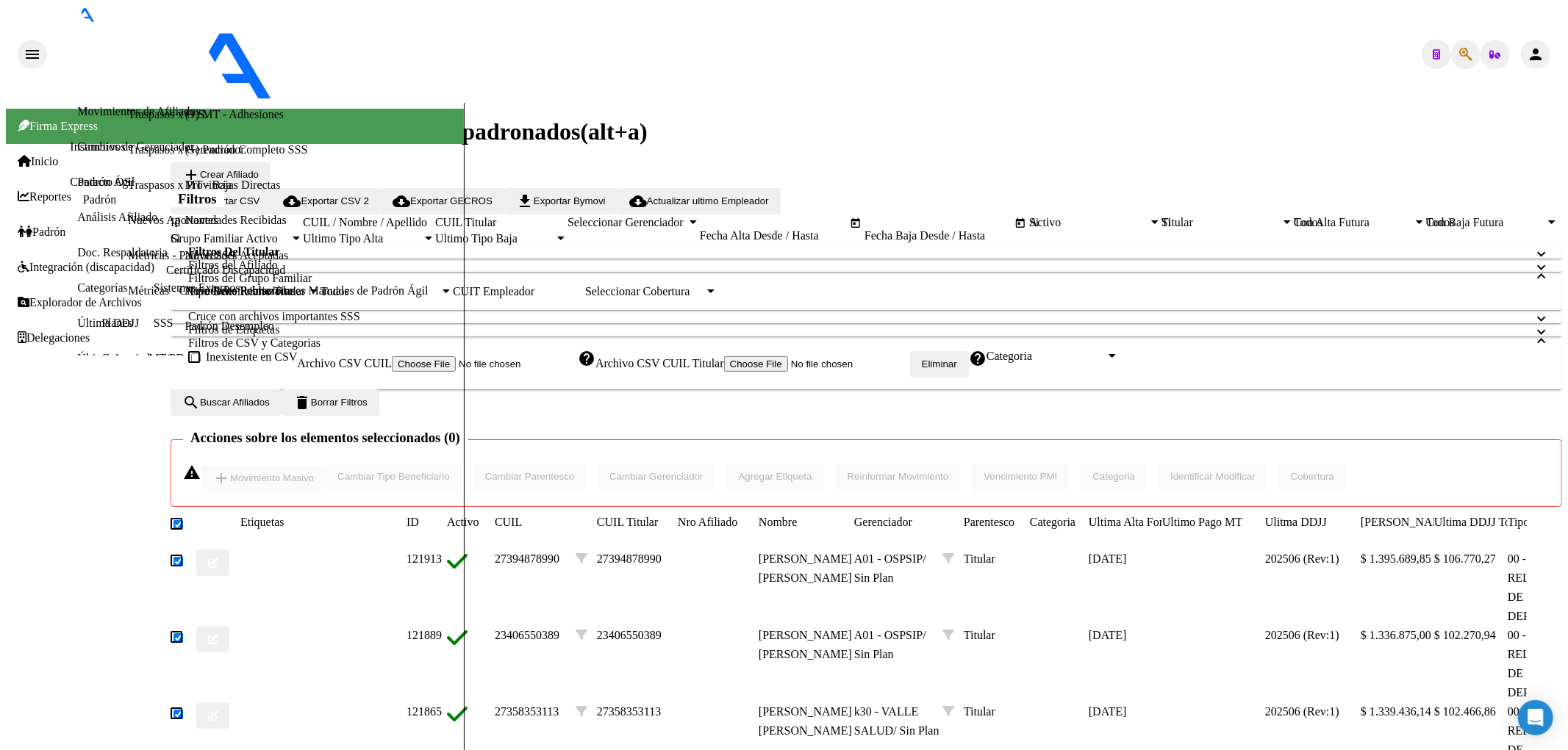
checkbox input "true"
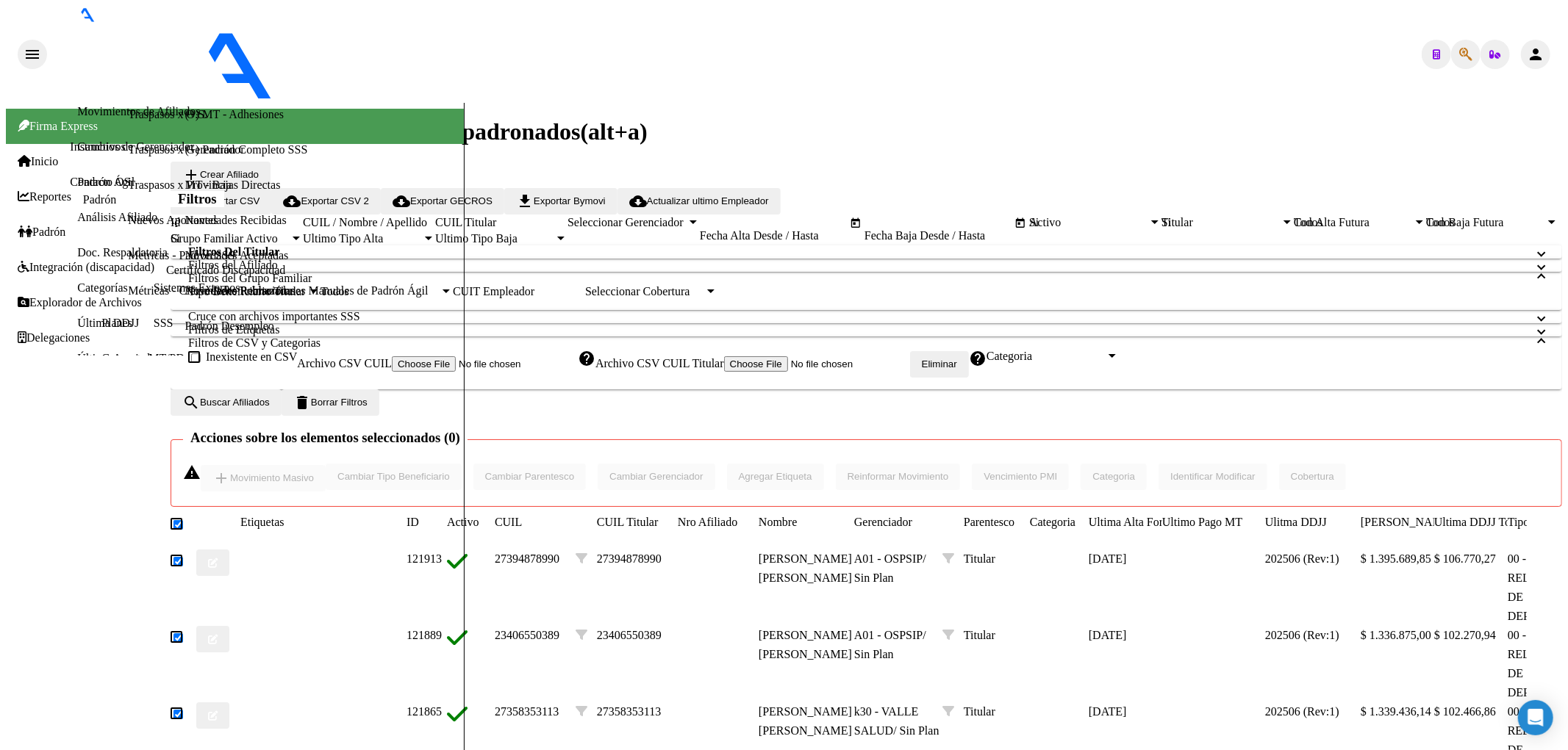
checkbox input "true"
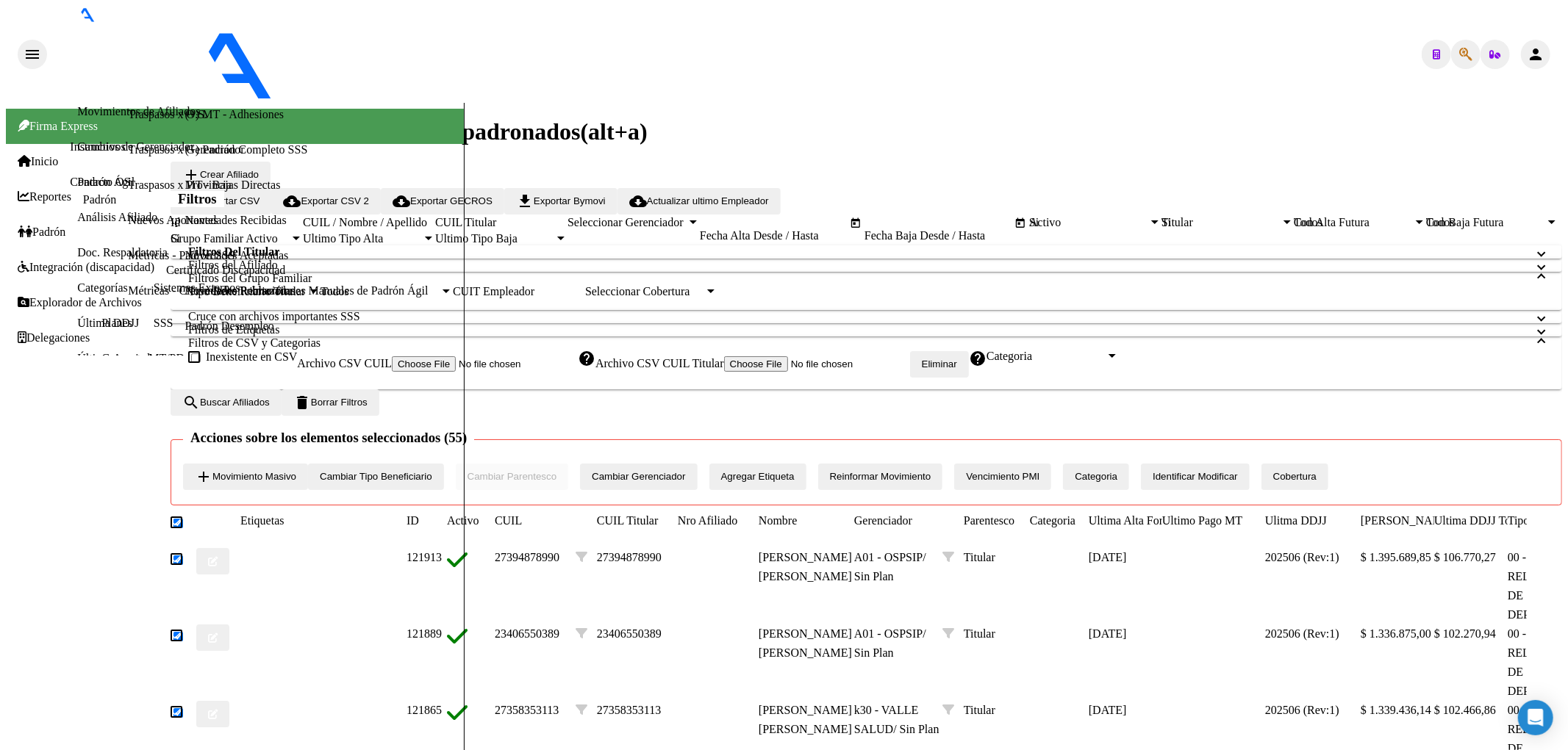
click at [296, 471] on span "Movimiento Masivo" at bounding box center [254, 476] width 84 height 11
type input "[DATE]"
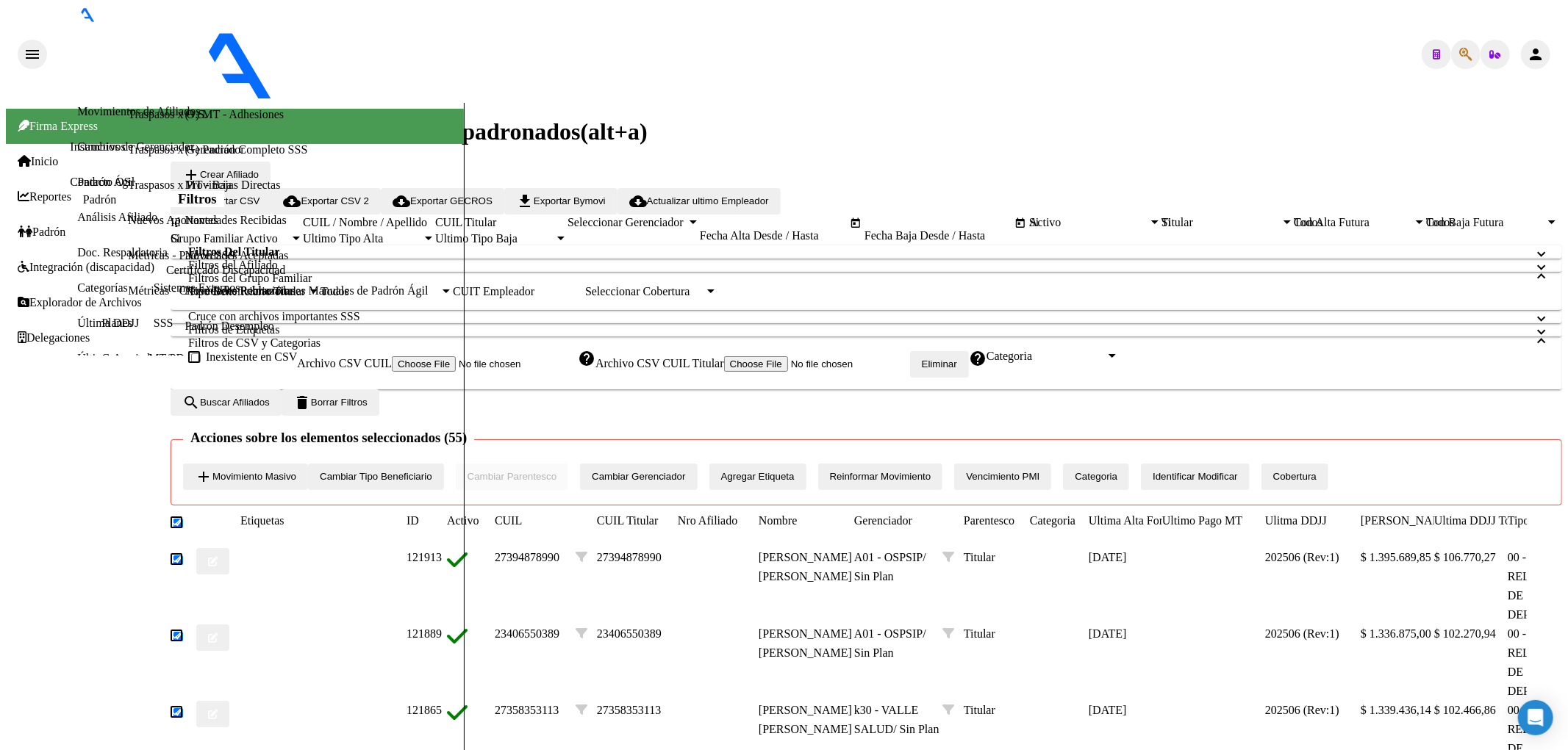
checkbox input "false"
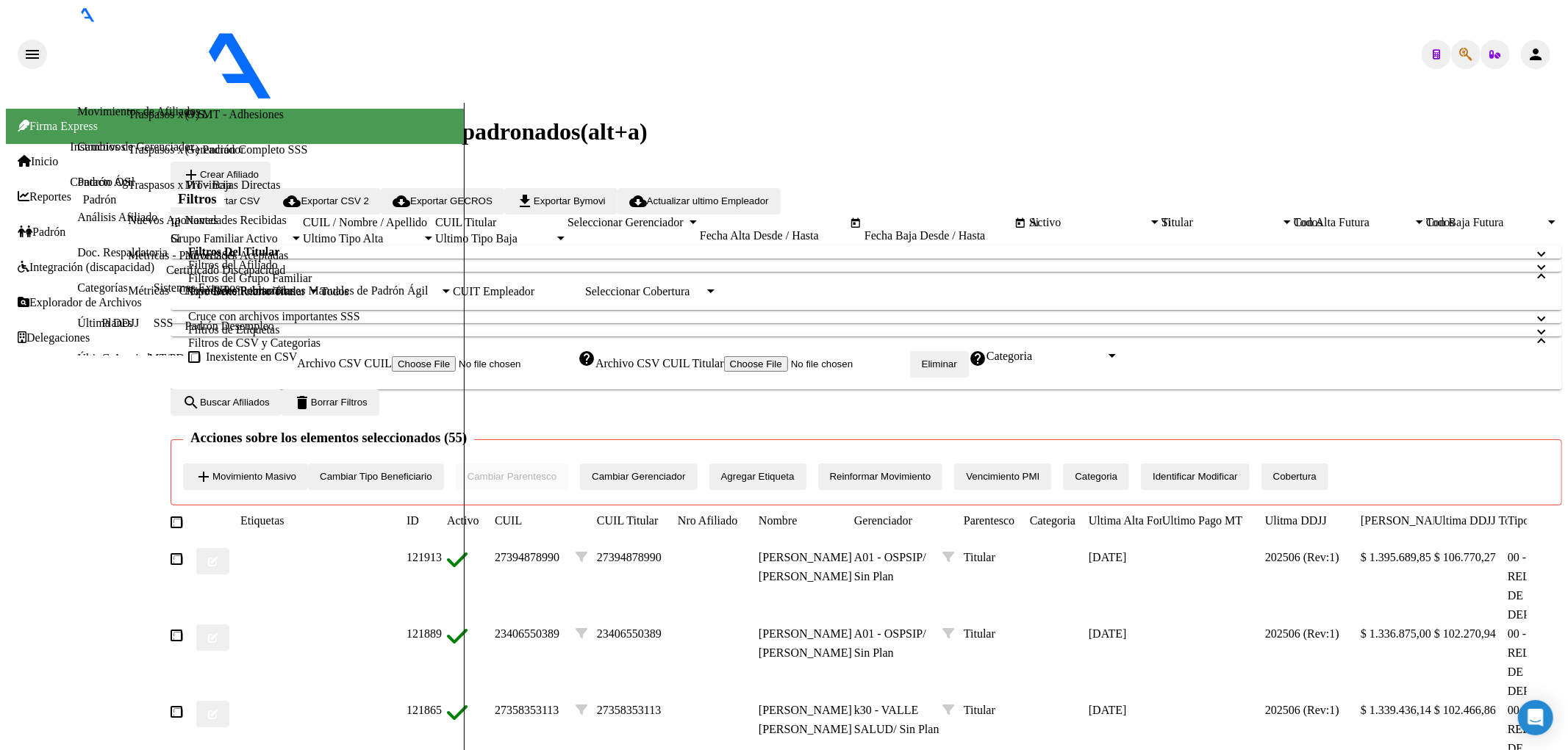
checkbox input "false"
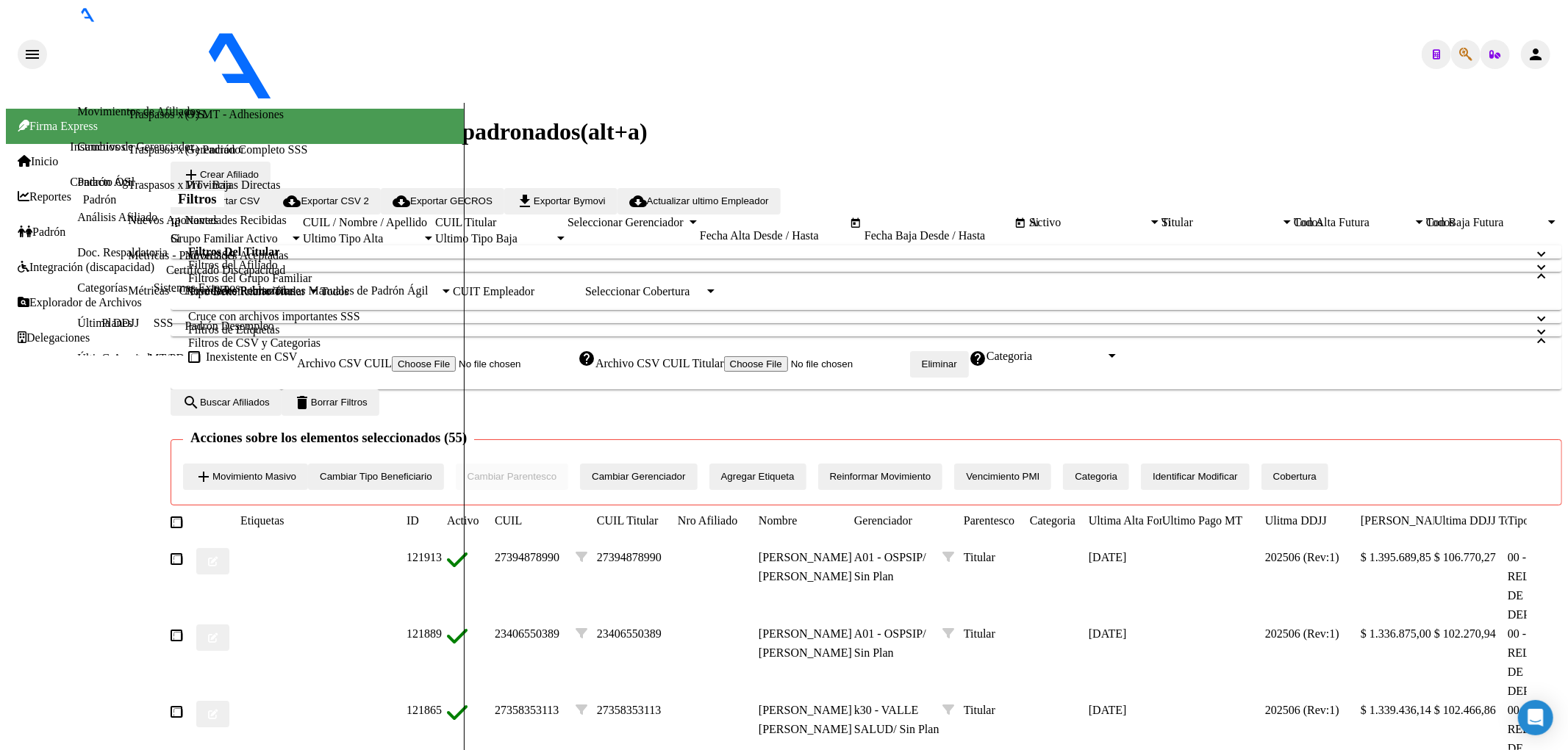
checkbox input "false"
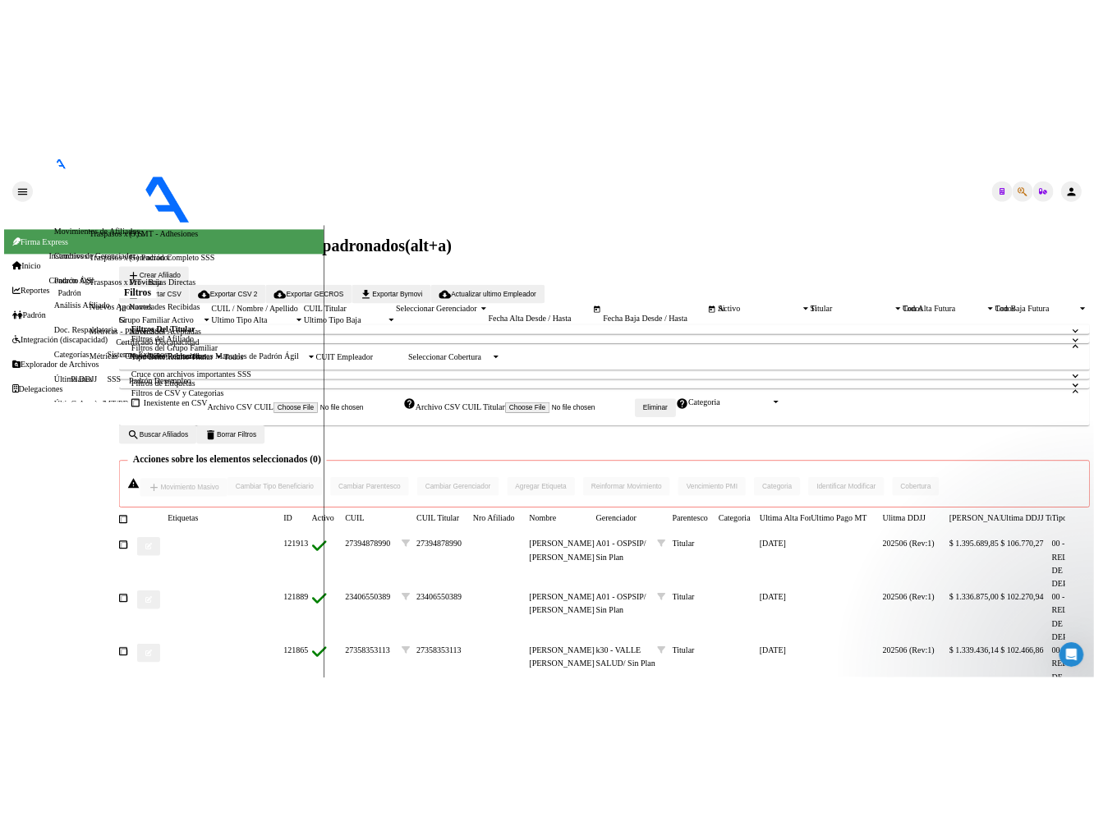
scroll to position [0, 0]
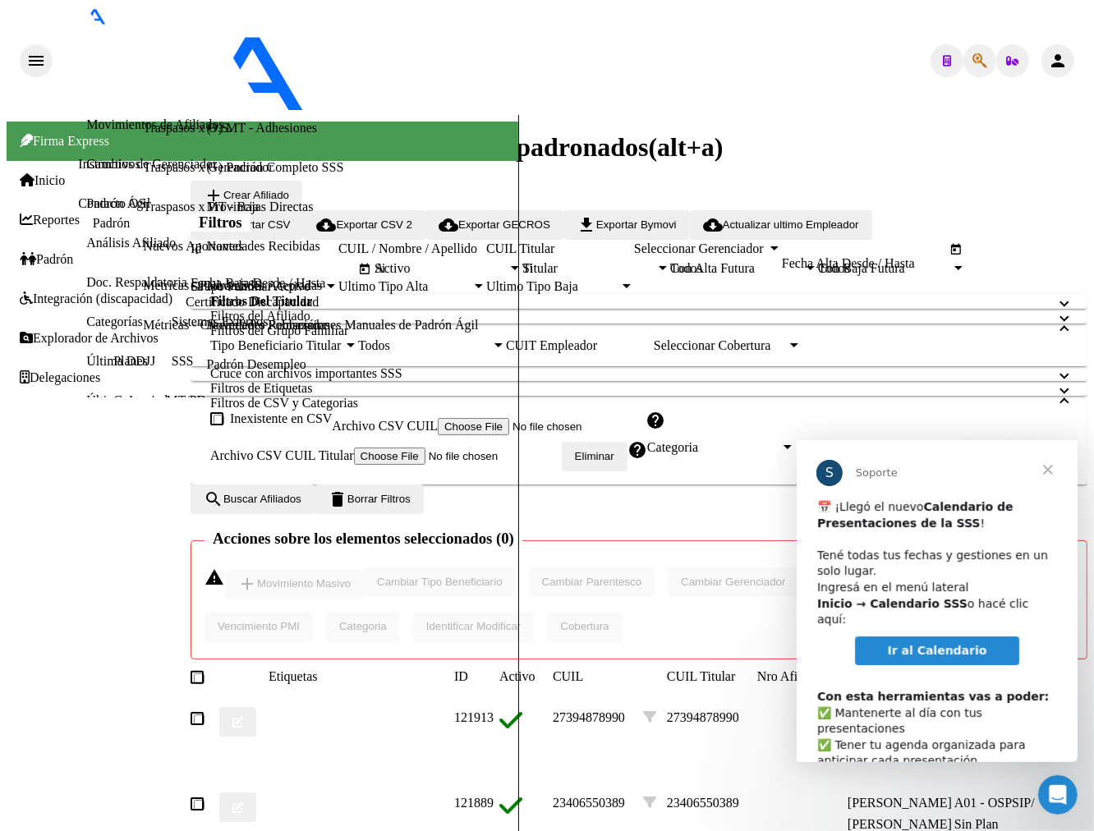
click at [1055, 466] on span "Cerrar" at bounding box center [1046, 468] width 59 height 59
